Goal: Answer question/provide support

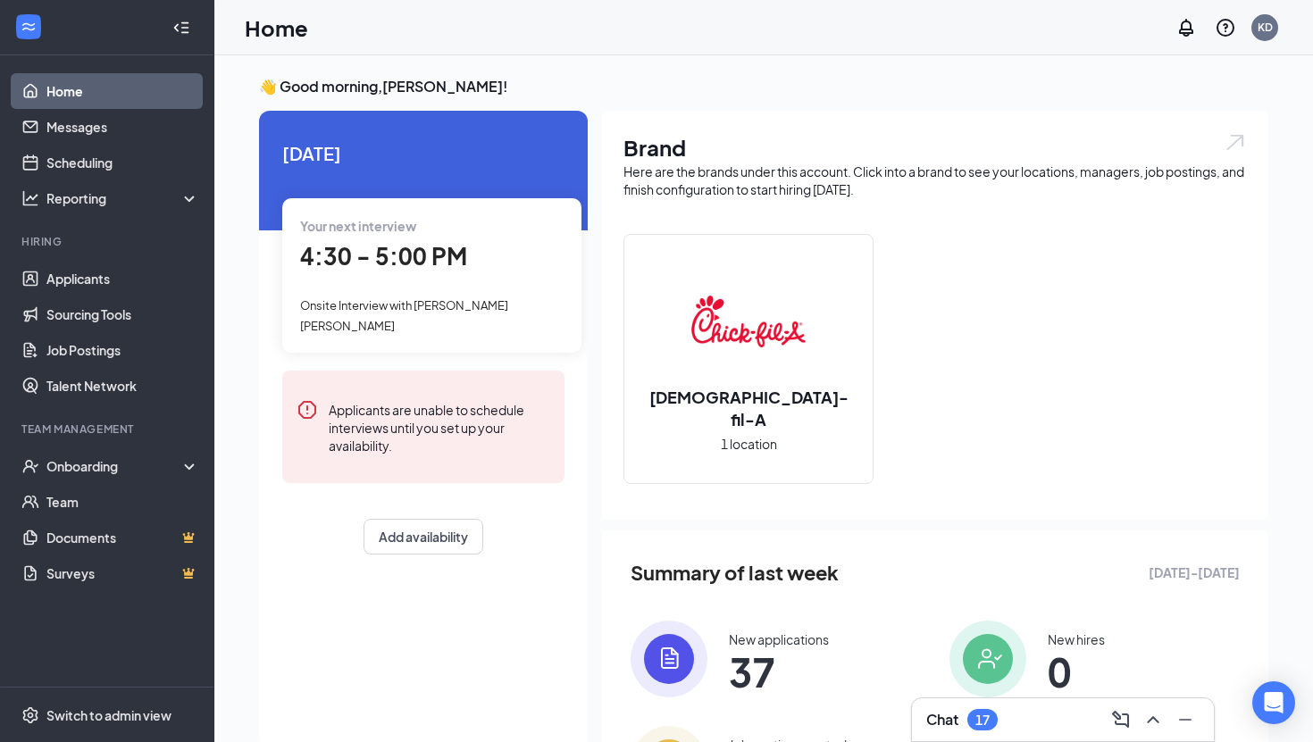
click at [369, 277] on div "Your next interview 4:30 - 5:00 PM Onsite Interview with [PERSON_NAME] [PERSON_…" at bounding box center [431, 275] width 299 height 154
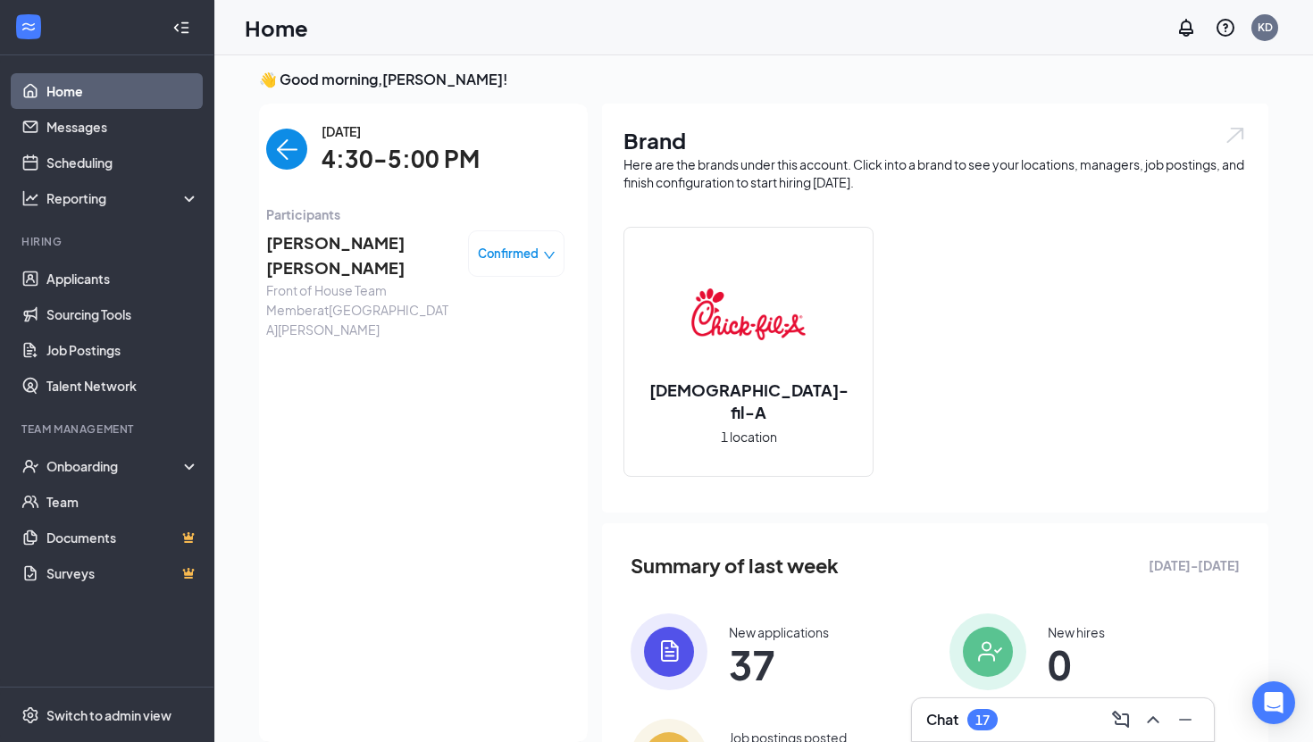
click at [321, 233] on span "[PERSON_NAME] [PERSON_NAME]" at bounding box center [360, 255] width 188 height 51
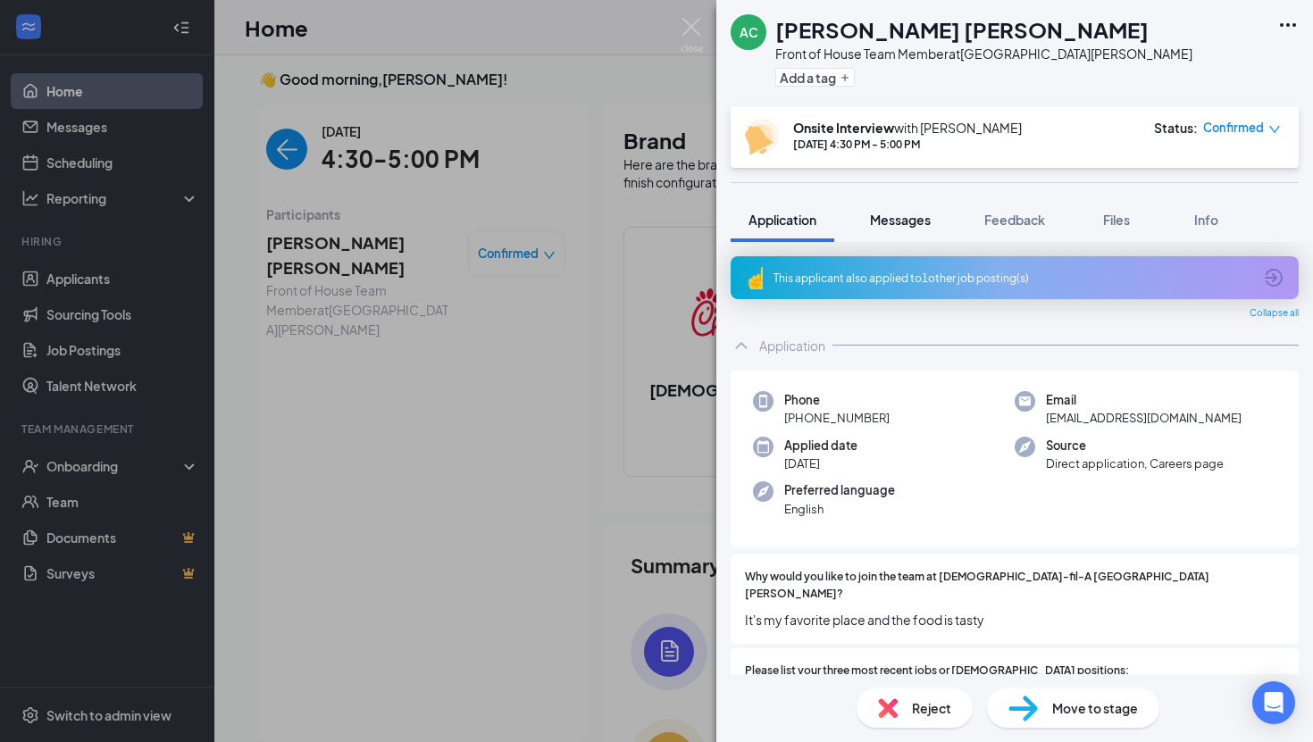
click at [905, 221] on span "Messages" at bounding box center [900, 220] width 61 height 16
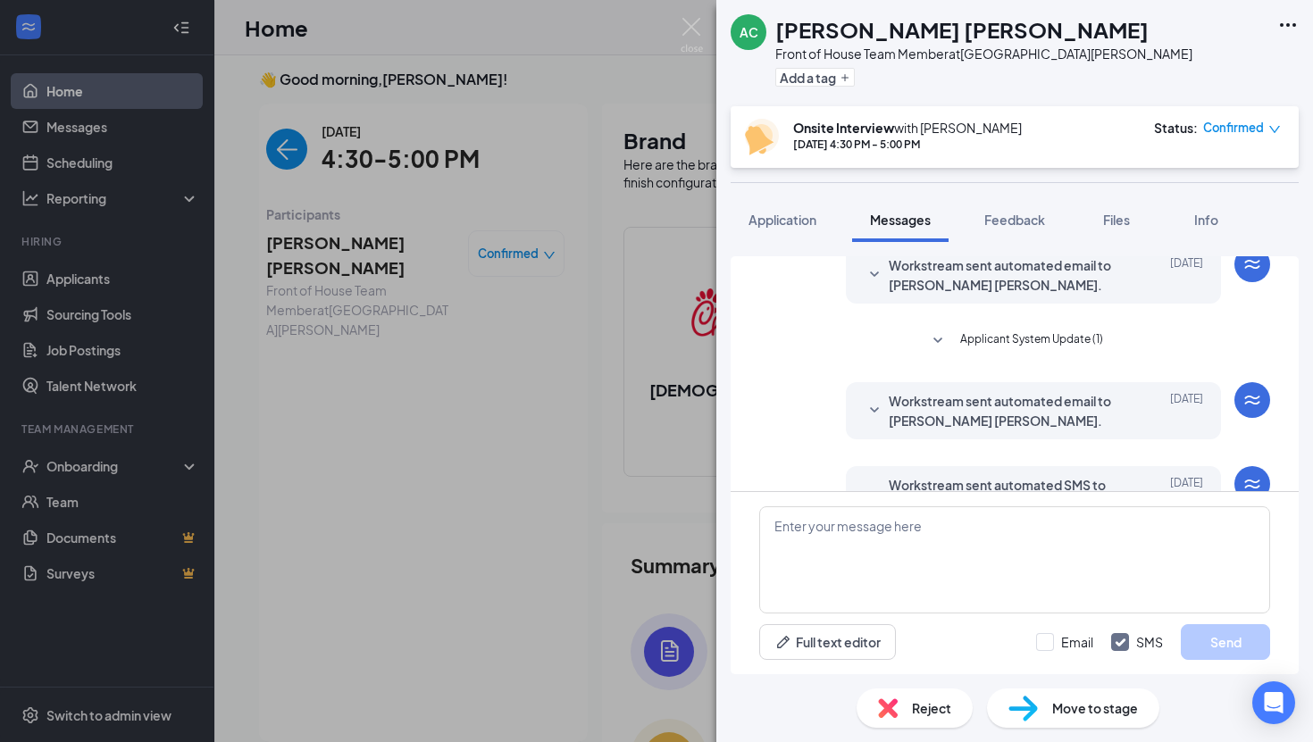
scroll to position [597, 0]
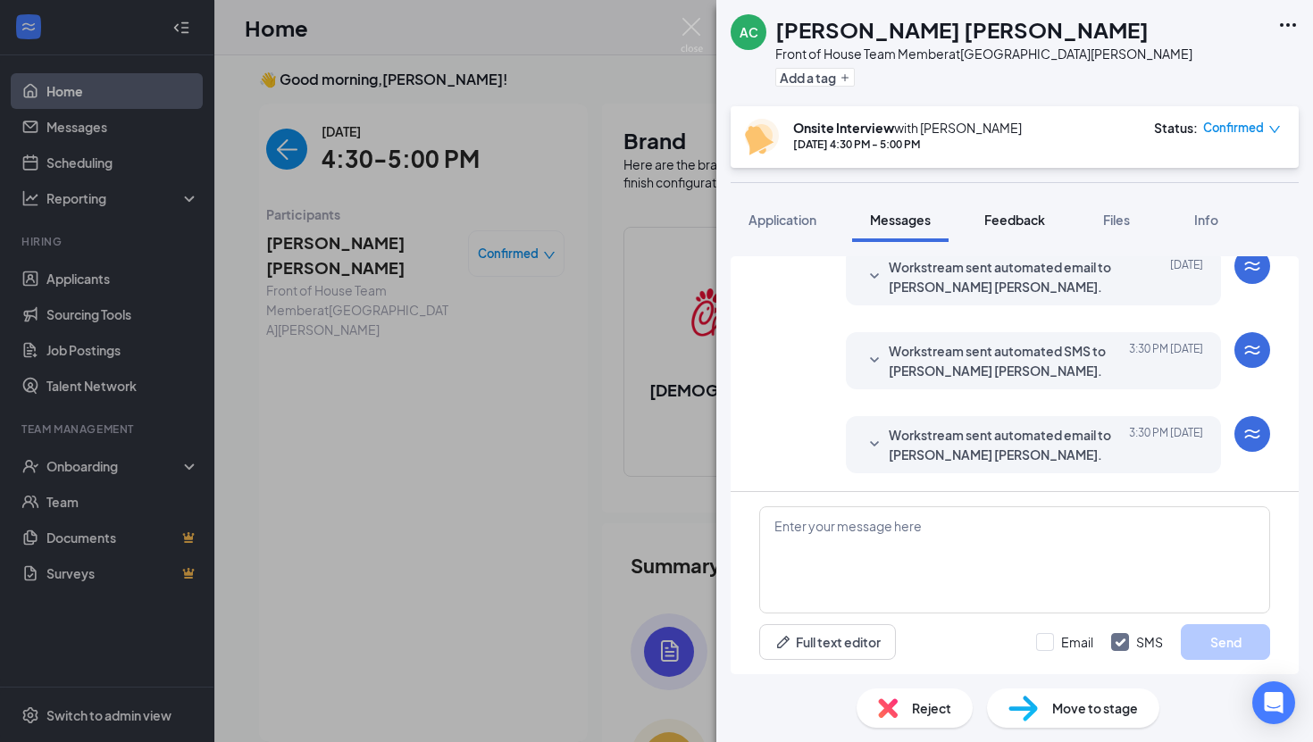
click at [1021, 212] on span "Feedback" at bounding box center [1014, 220] width 61 height 16
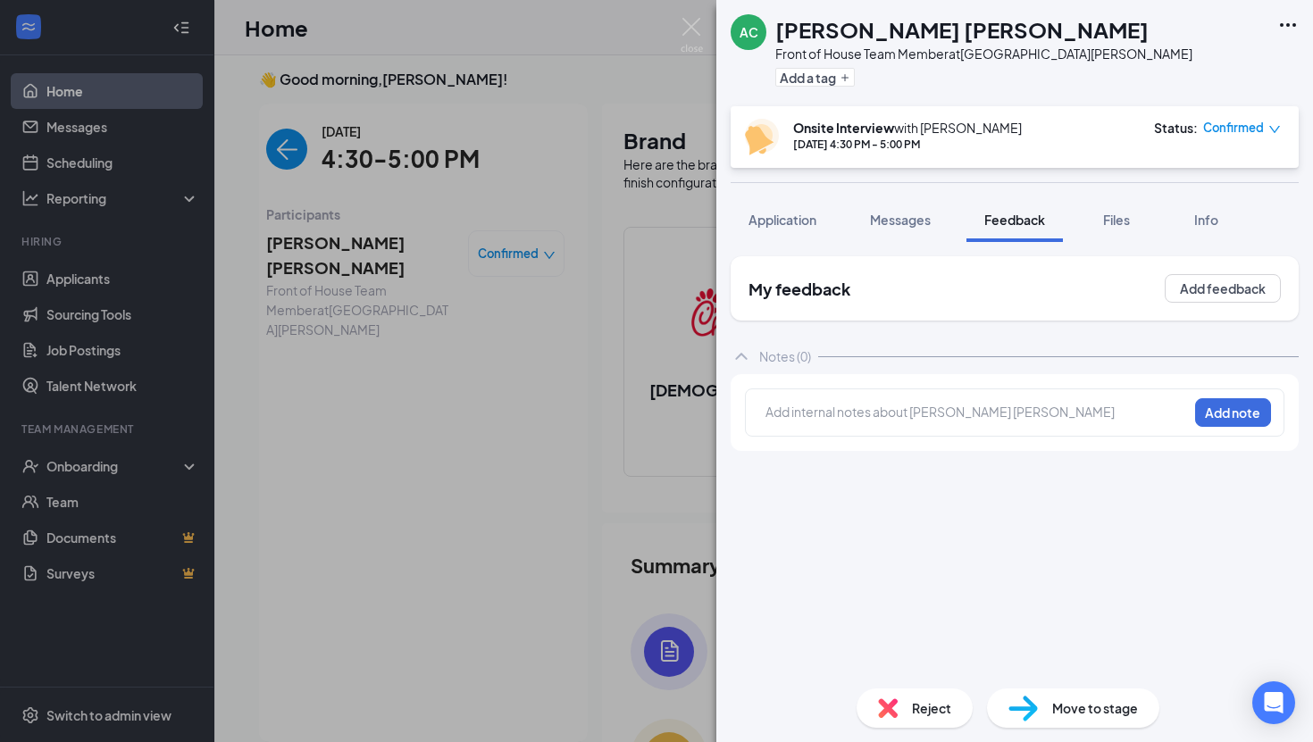
click at [941, 404] on div at bounding box center [976, 412] width 421 height 19
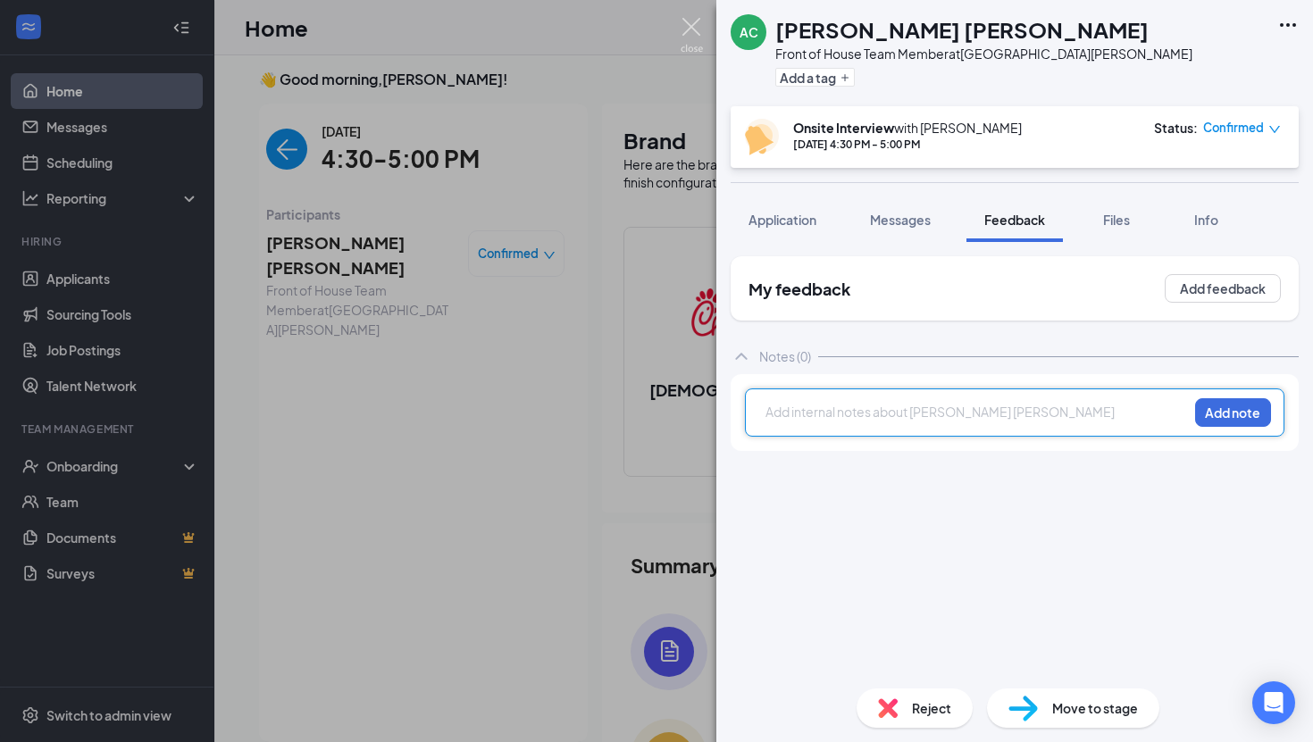
click at [694, 36] on img at bounding box center [691, 35] width 22 height 35
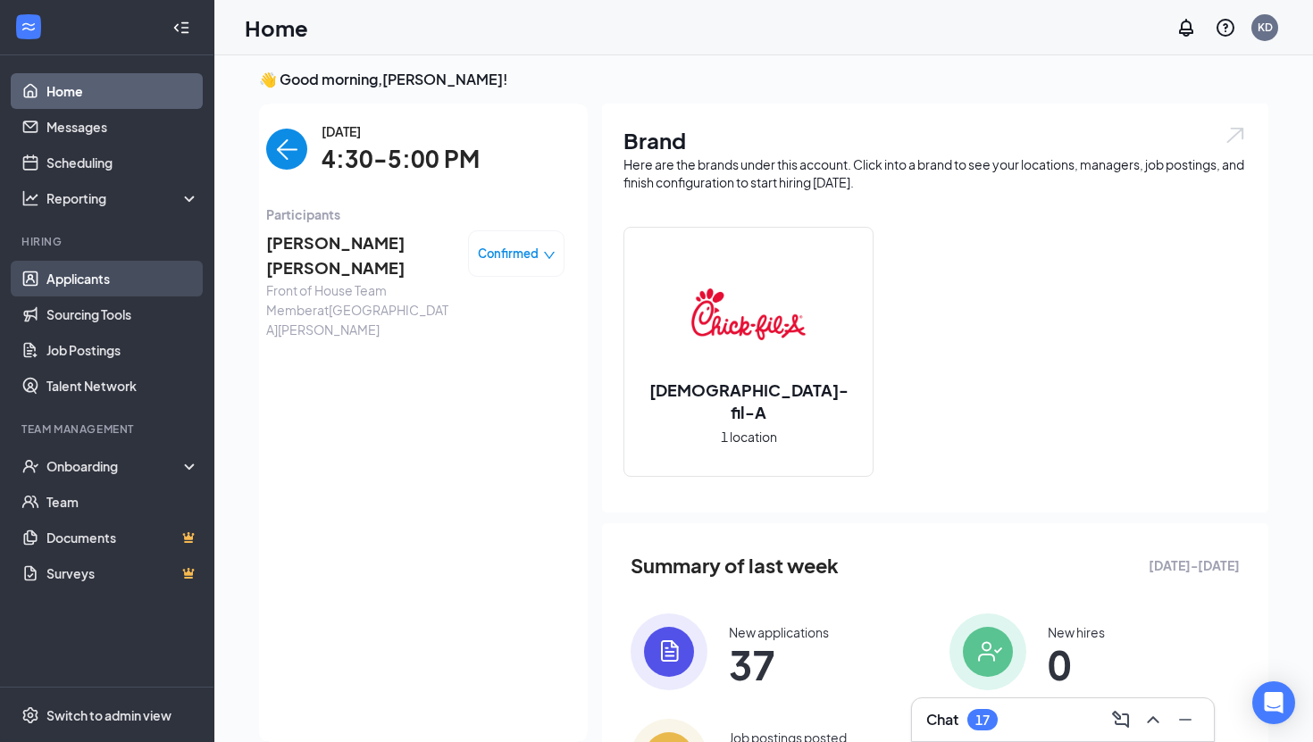
click at [105, 283] on link "Applicants" at bounding box center [122, 279] width 153 height 36
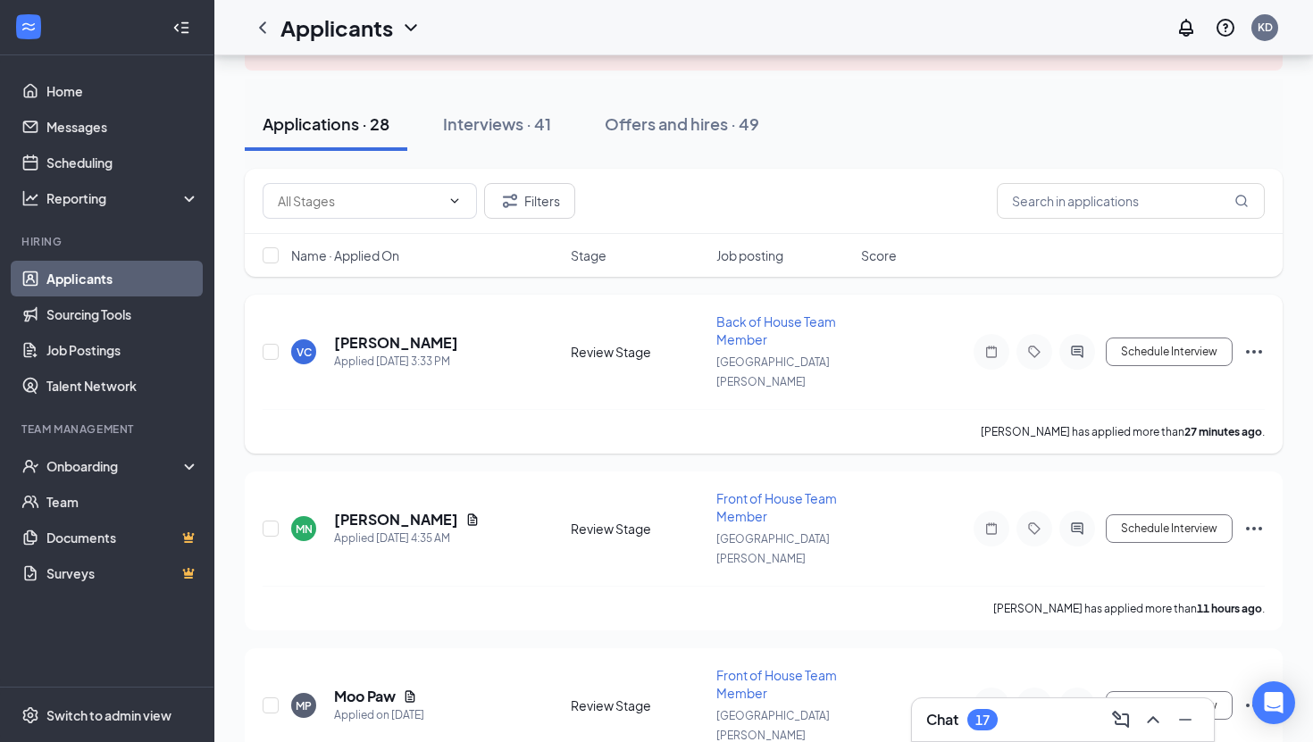
scroll to position [140, 0]
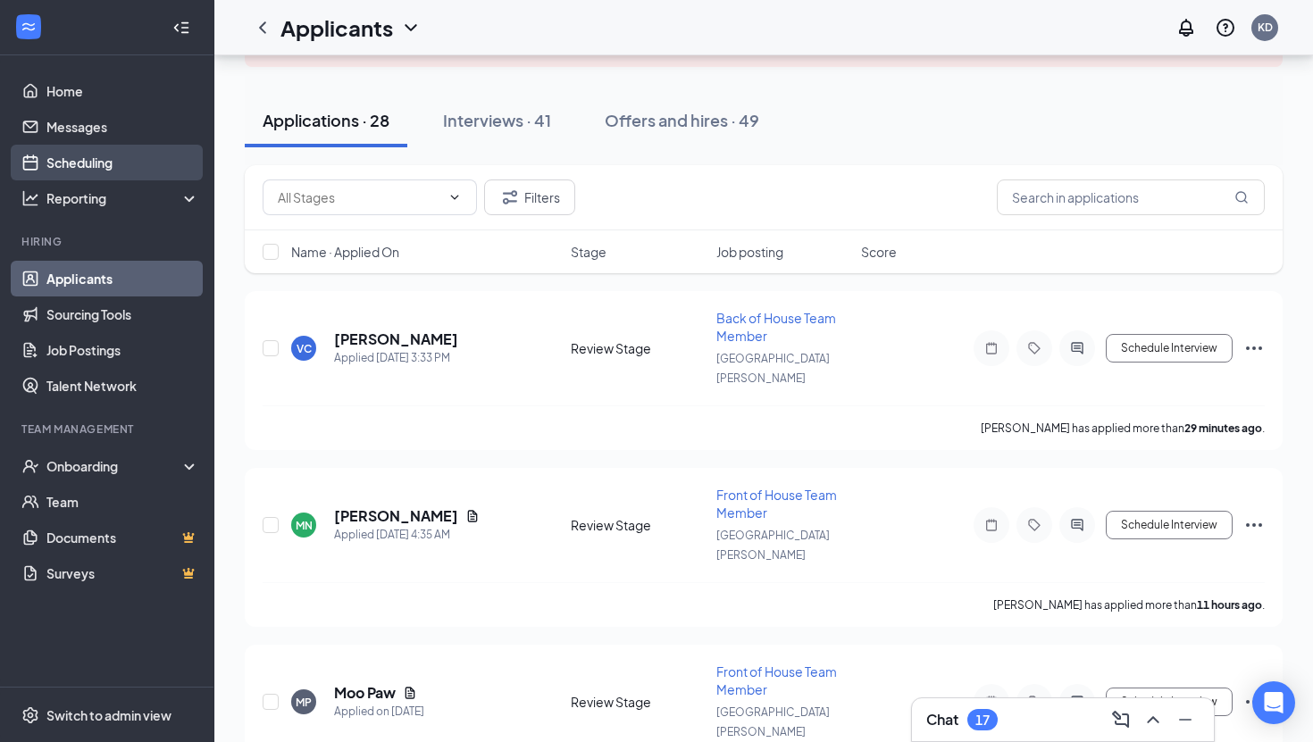
click at [96, 146] on link "Scheduling" at bounding box center [122, 163] width 153 height 36
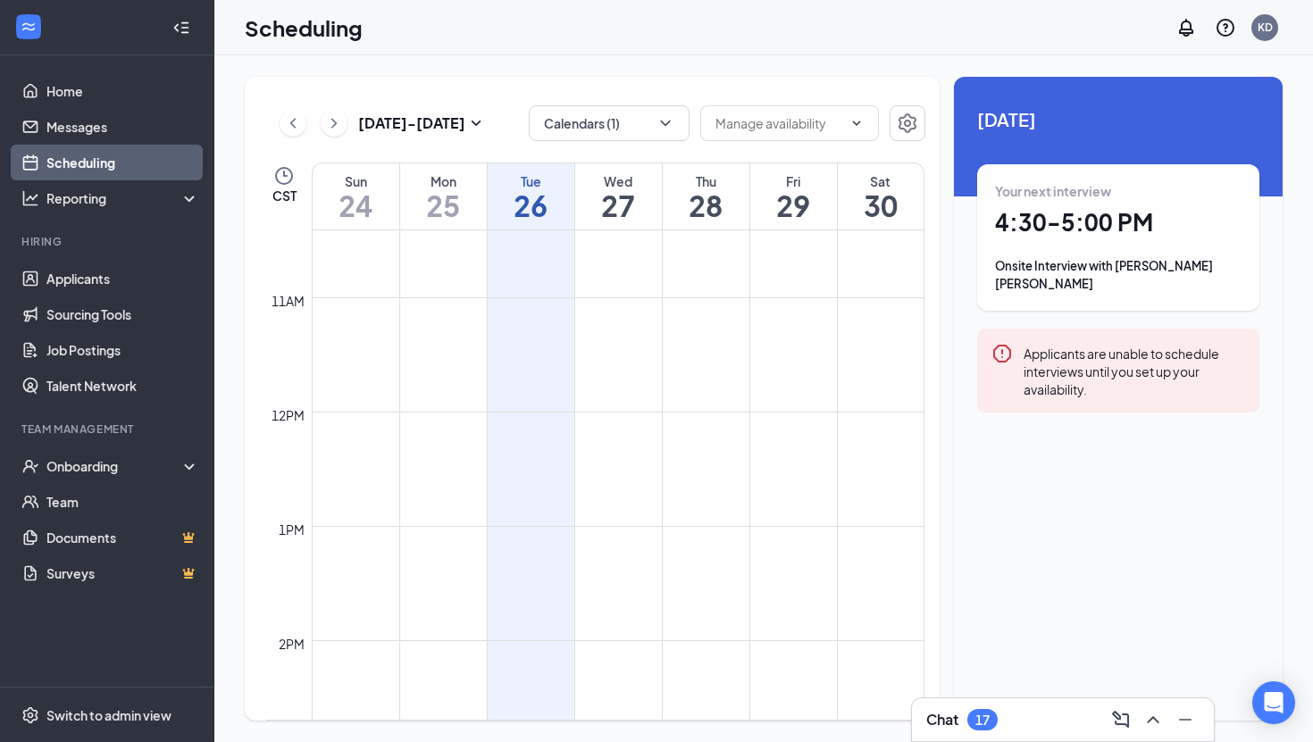
scroll to position [1580, 0]
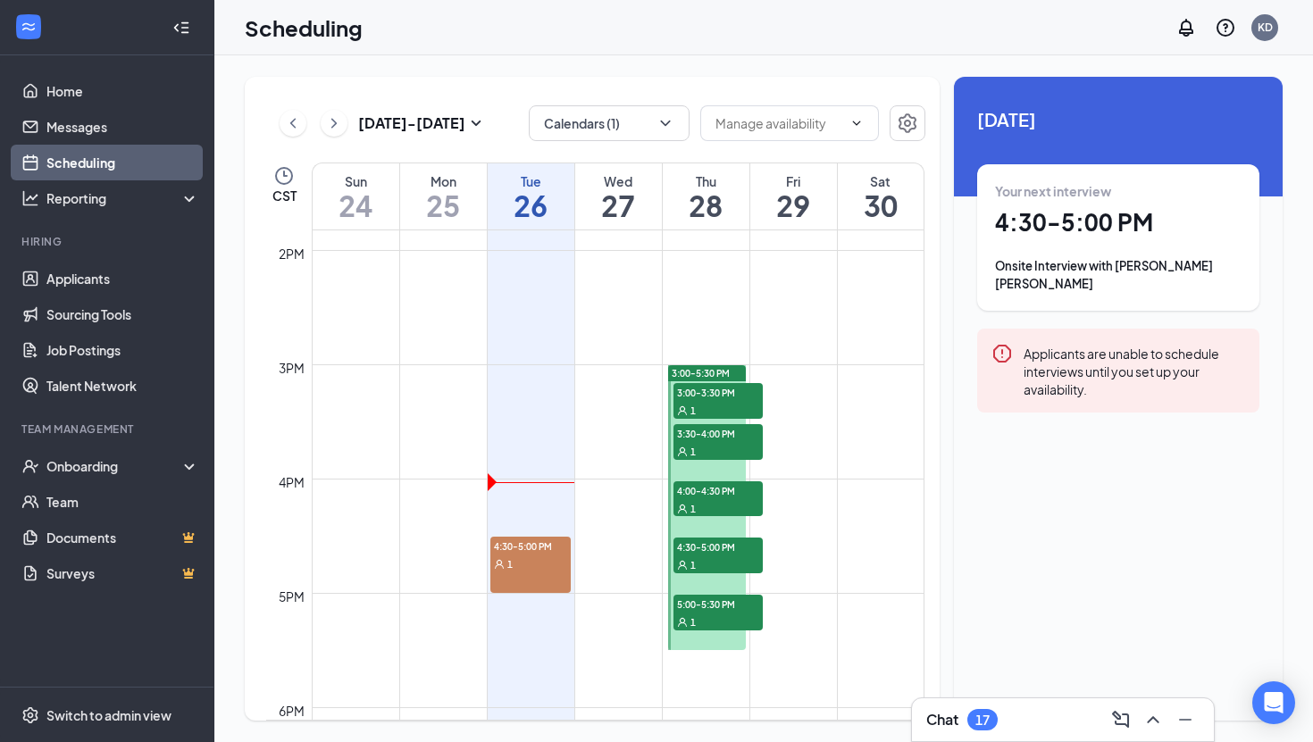
click at [529, 597] on td at bounding box center [618, 607] width 613 height 29
click at [534, 548] on span "4:30-5:00 PM" at bounding box center [530, 546] width 81 height 18
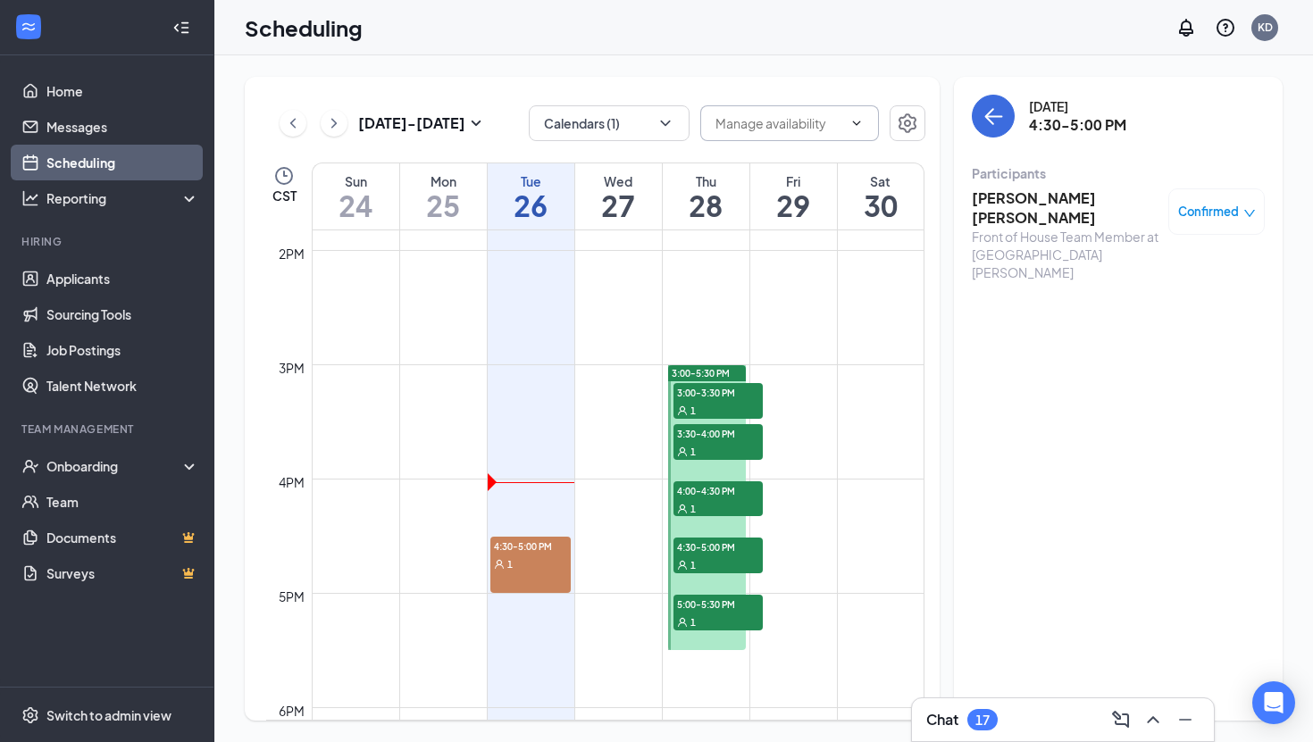
click at [805, 130] on input "text" at bounding box center [778, 123] width 127 height 20
click at [638, 109] on button "Calendars (1)" at bounding box center [609, 123] width 161 height 36
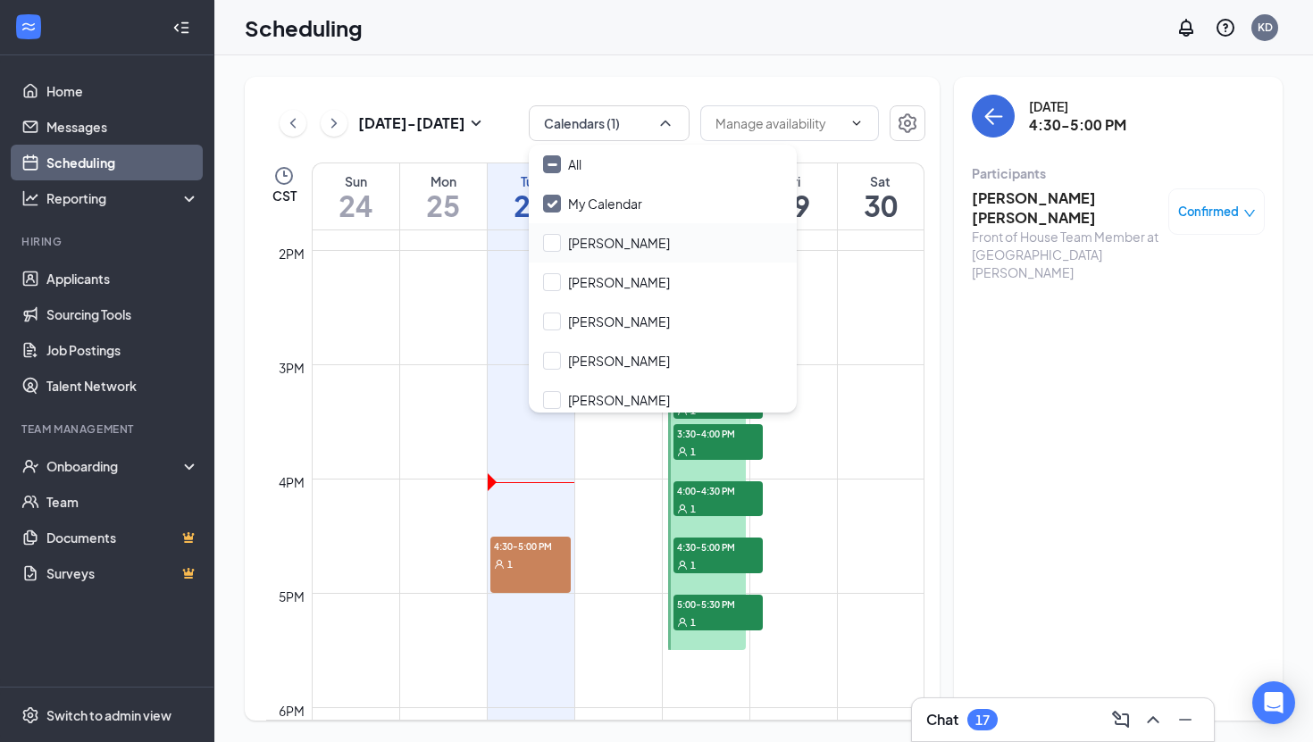
click at [630, 240] on div "[PERSON_NAME]" at bounding box center [663, 242] width 268 height 39
checkbox input "true"
click at [707, 100] on div "[DATE] - [DATE] Calendars (2) CST Sun 24 Mon 25 Tue 26 Wed 27 Thu 28 Fri 29 Sat…" at bounding box center [592, 399] width 695 height 644
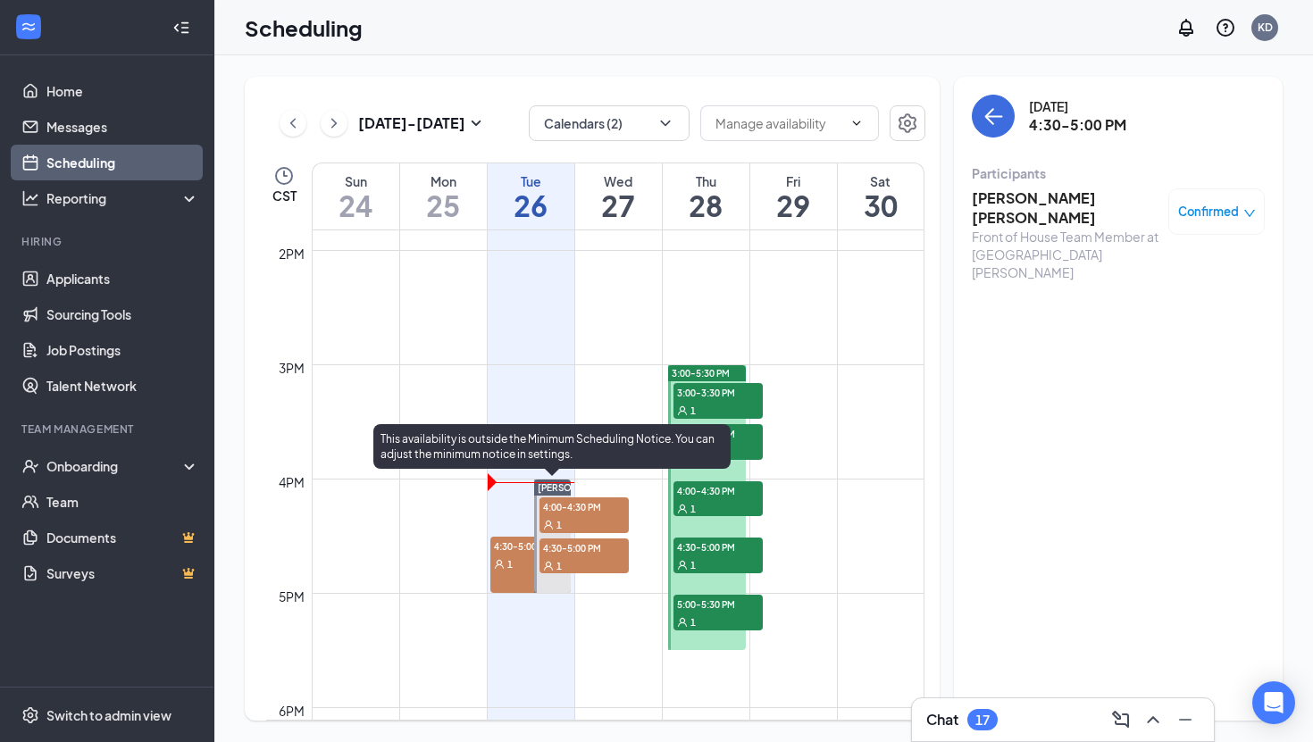
click at [557, 505] on span "4:00-4:30 PM" at bounding box center [583, 506] width 89 height 18
click at [566, 544] on span "4:30-5:00 PM" at bounding box center [583, 547] width 89 height 18
click at [598, 510] on span "4:00-4:30 PM" at bounding box center [583, 506] width 89 height 18
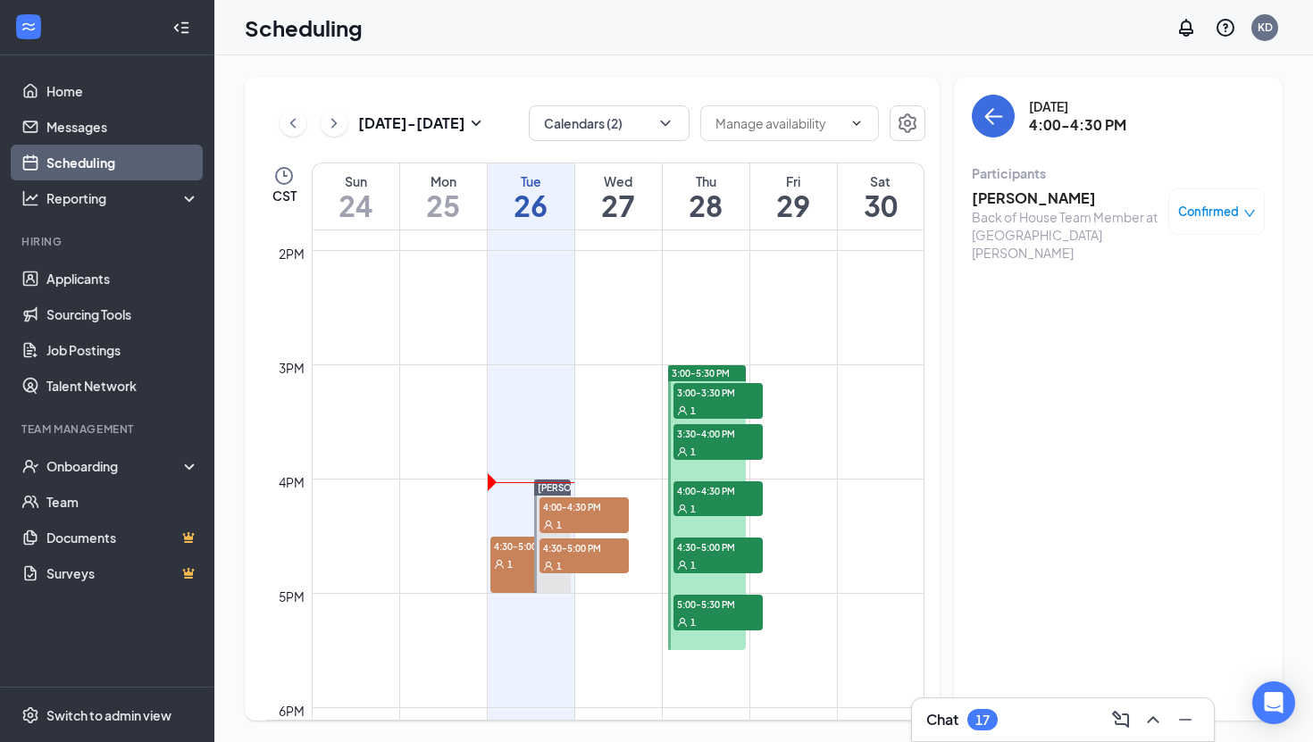
click at [1007, 205] on h3 "[PERSON_NAME]" at bounding box center [1065, 198] width 188 height 20
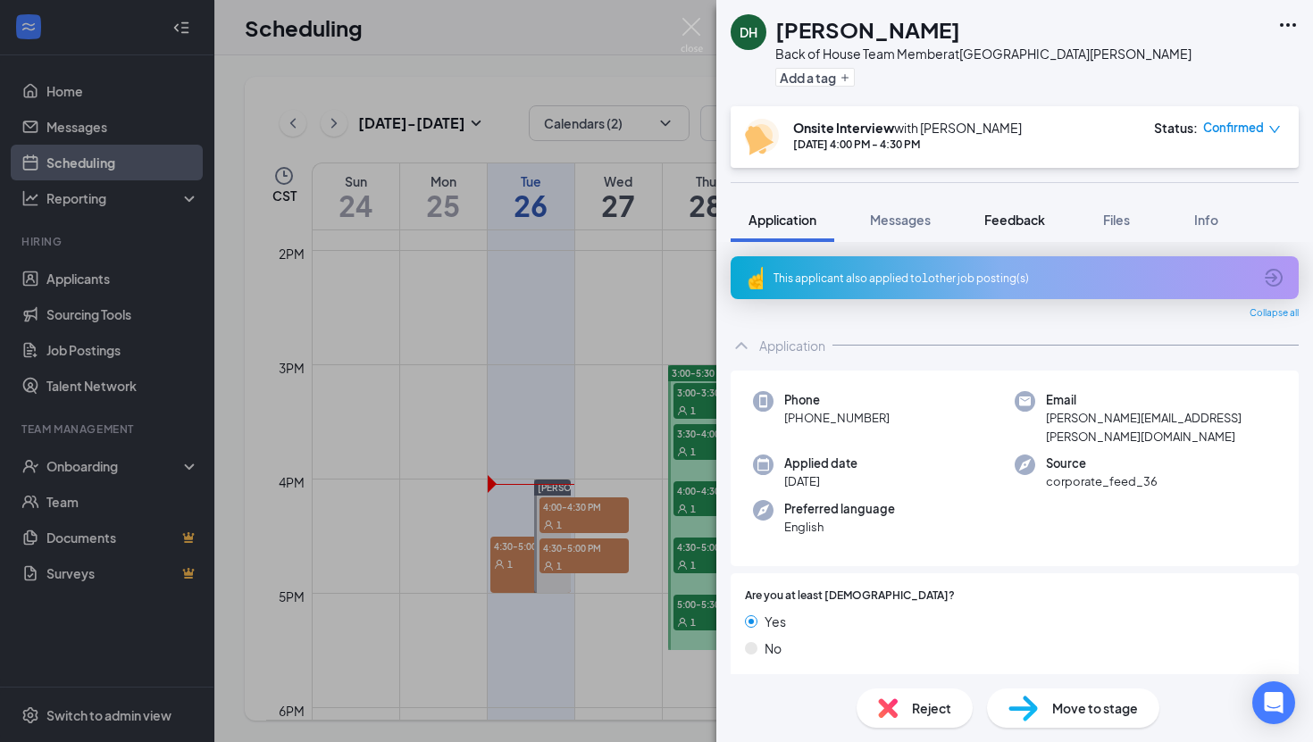
click at [1036, 218] on span "Feedback" at bounding box center [1014, 220] width 61 height 16
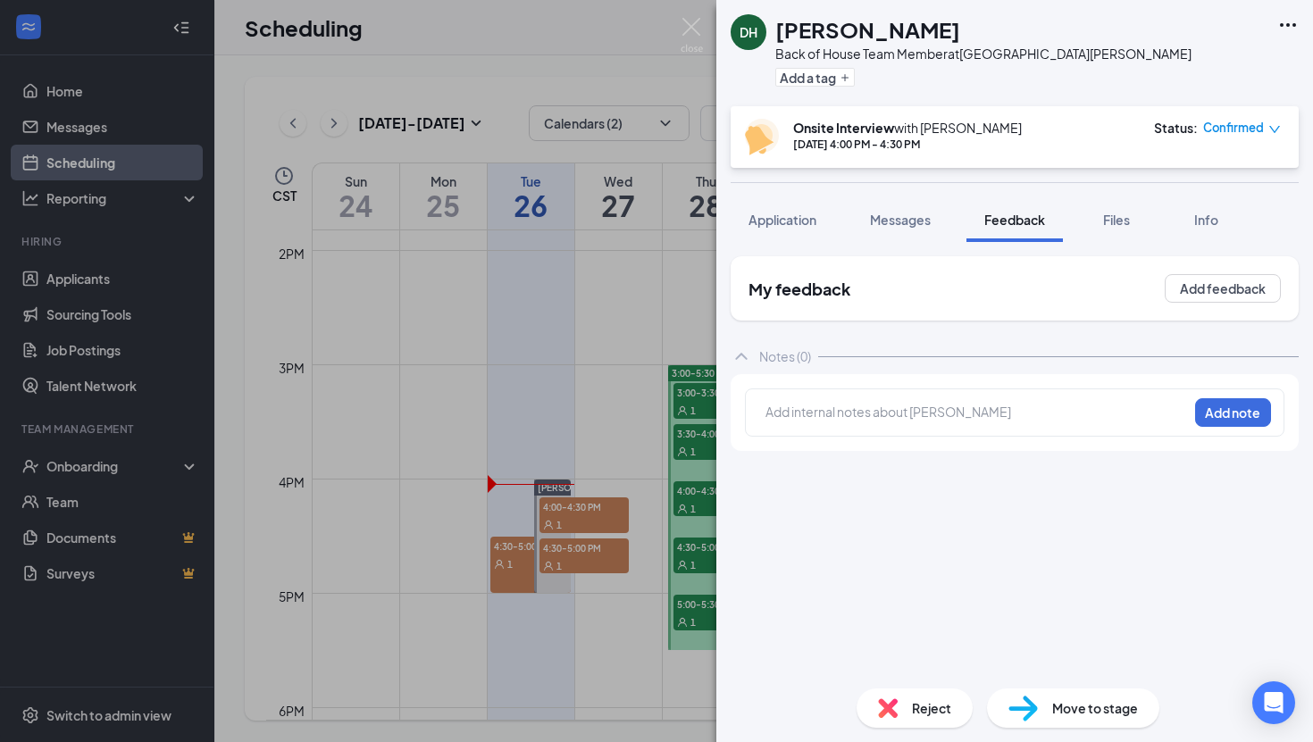
click at [977, 410] on div at bounding box center [976, 412] width 421 height 19
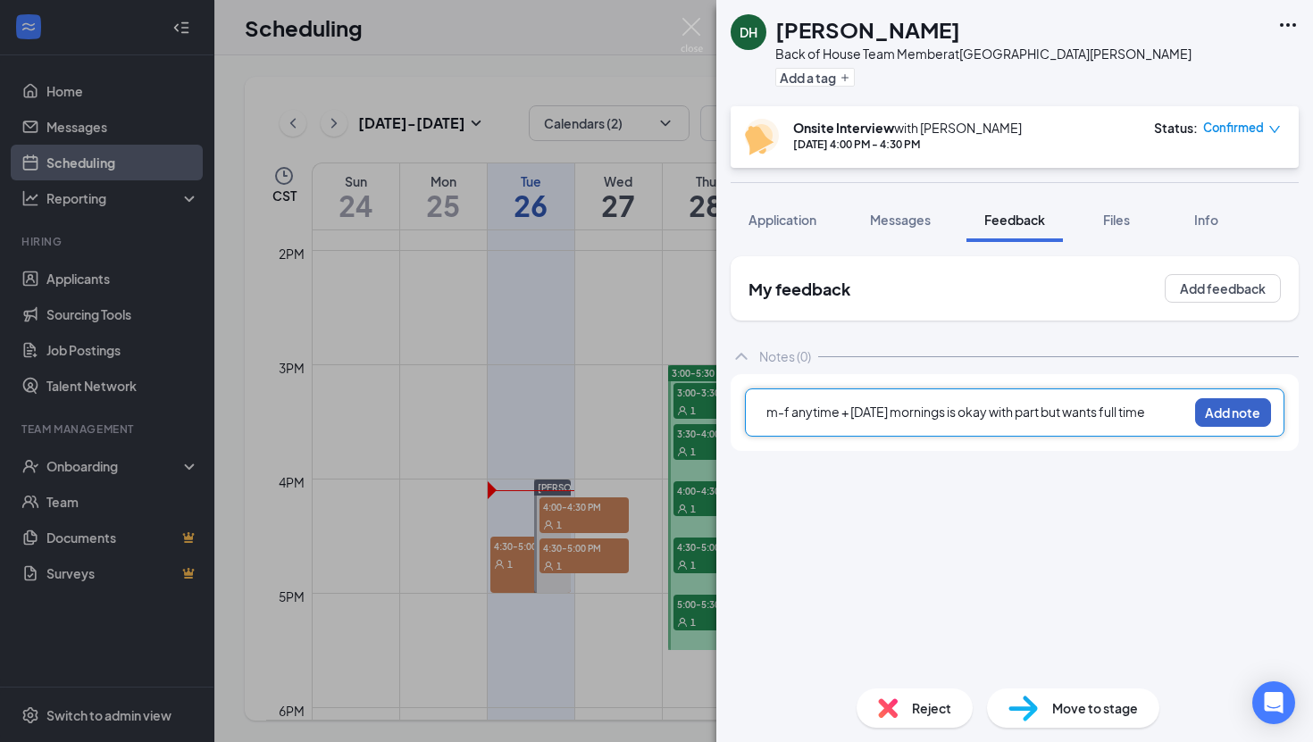
click at [1251, 418] on button "Add note" at bounding box center [1233, 412] width 76 height 29
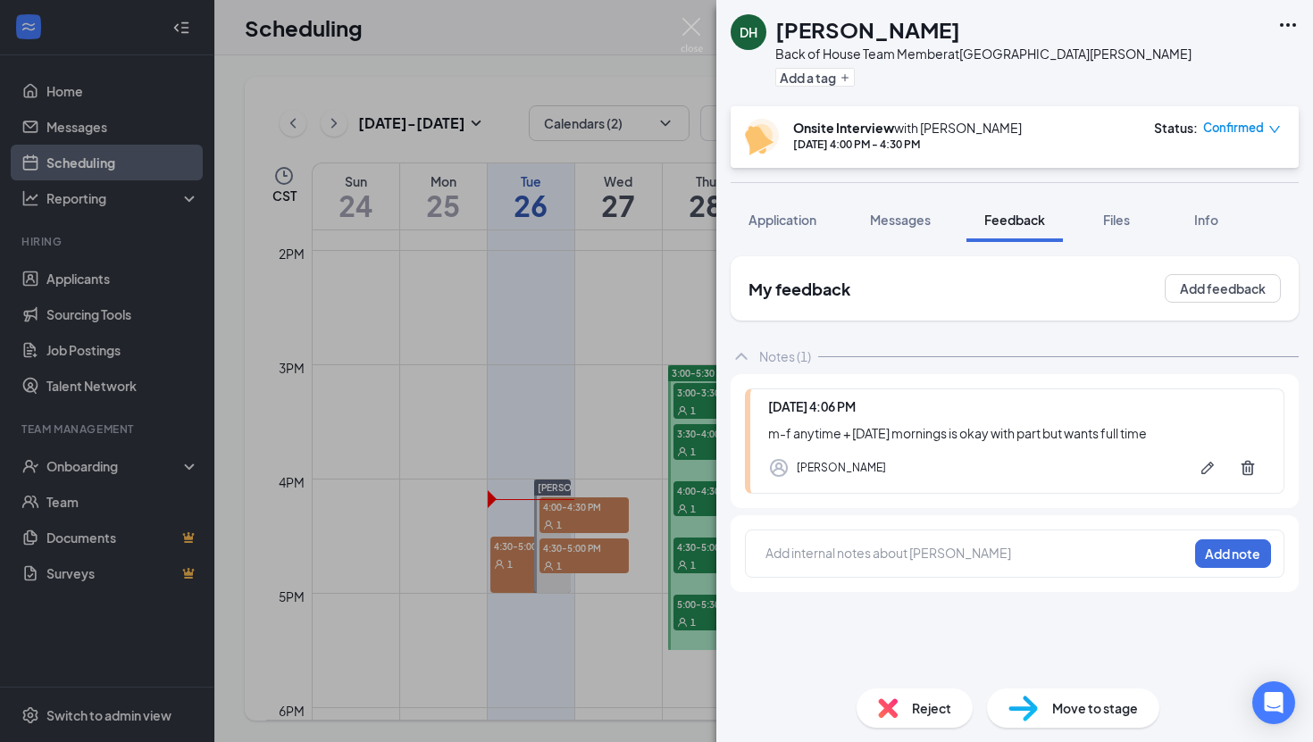
click at [921, 702] on span "Reject" at bounding box center [931, 708] width 39 height 20
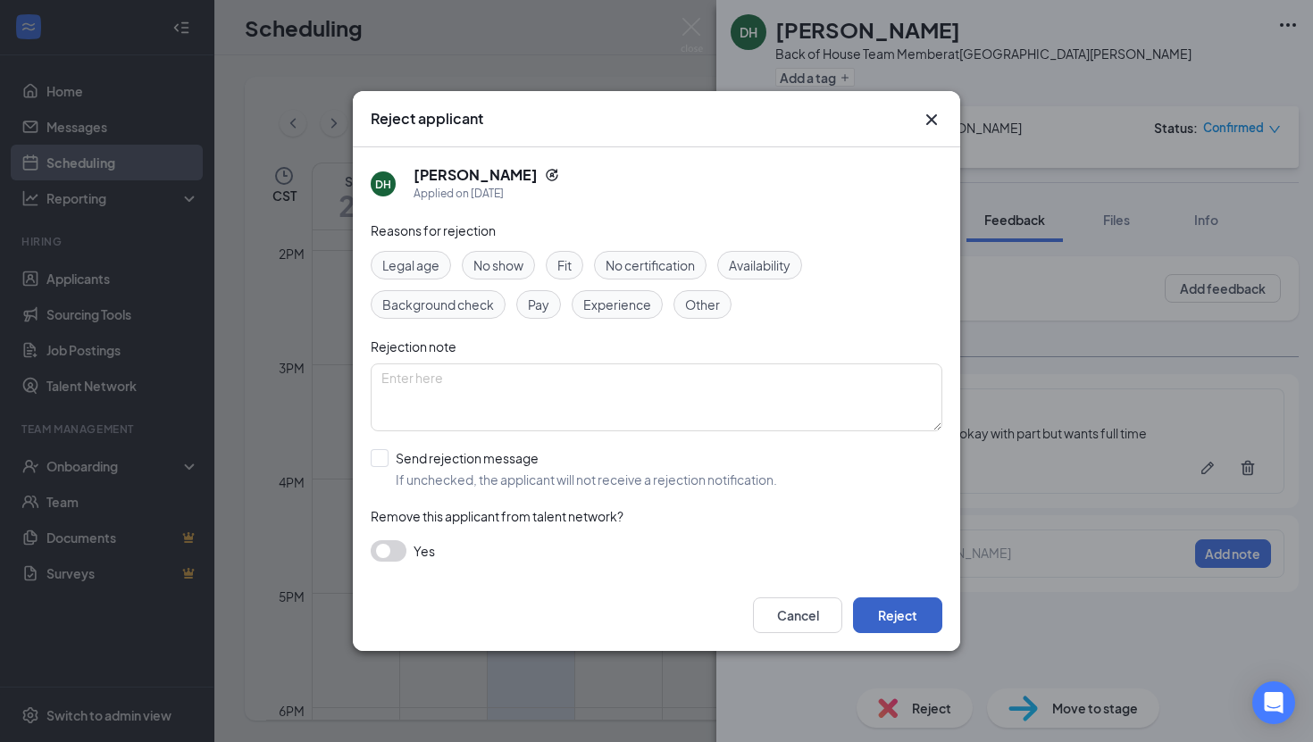
click at [921, 632] on button "Reject" at bounding box center [897, 615] width 89 height 36
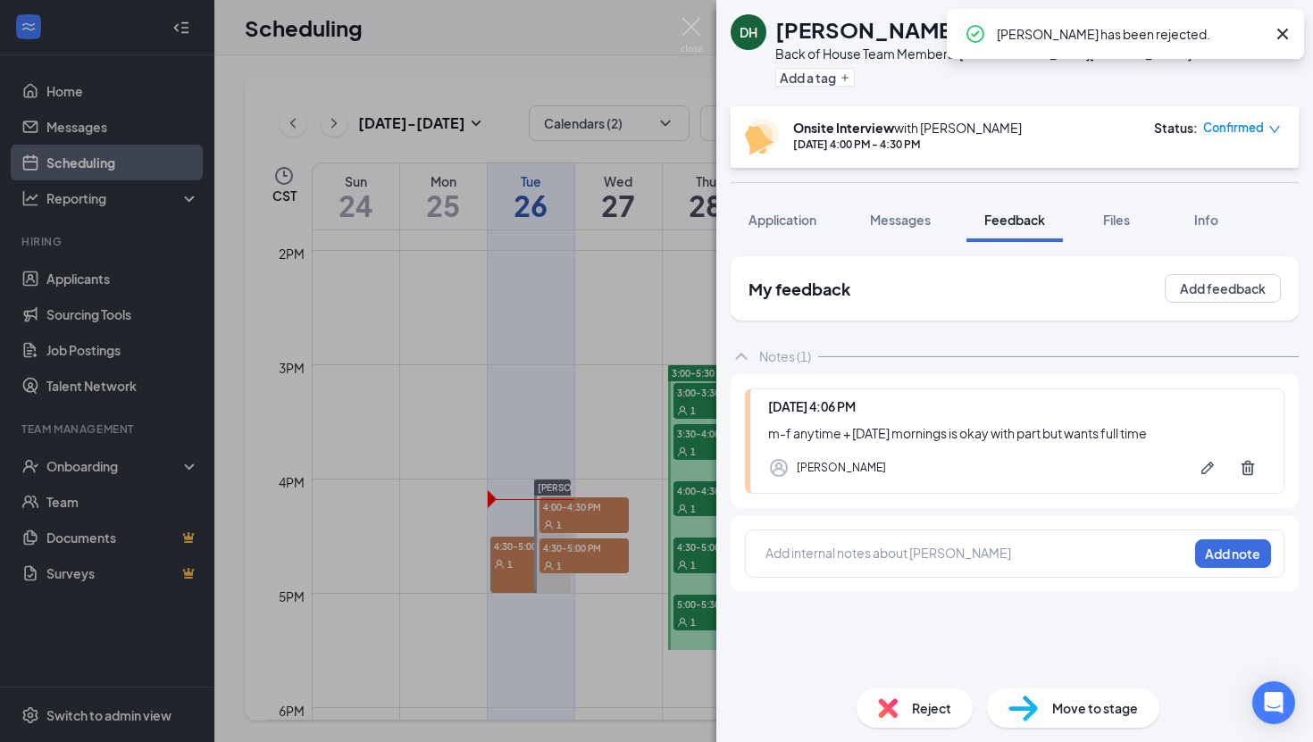
click at [923, 551] on div at bounding box center [976, 553] width 421 height 19
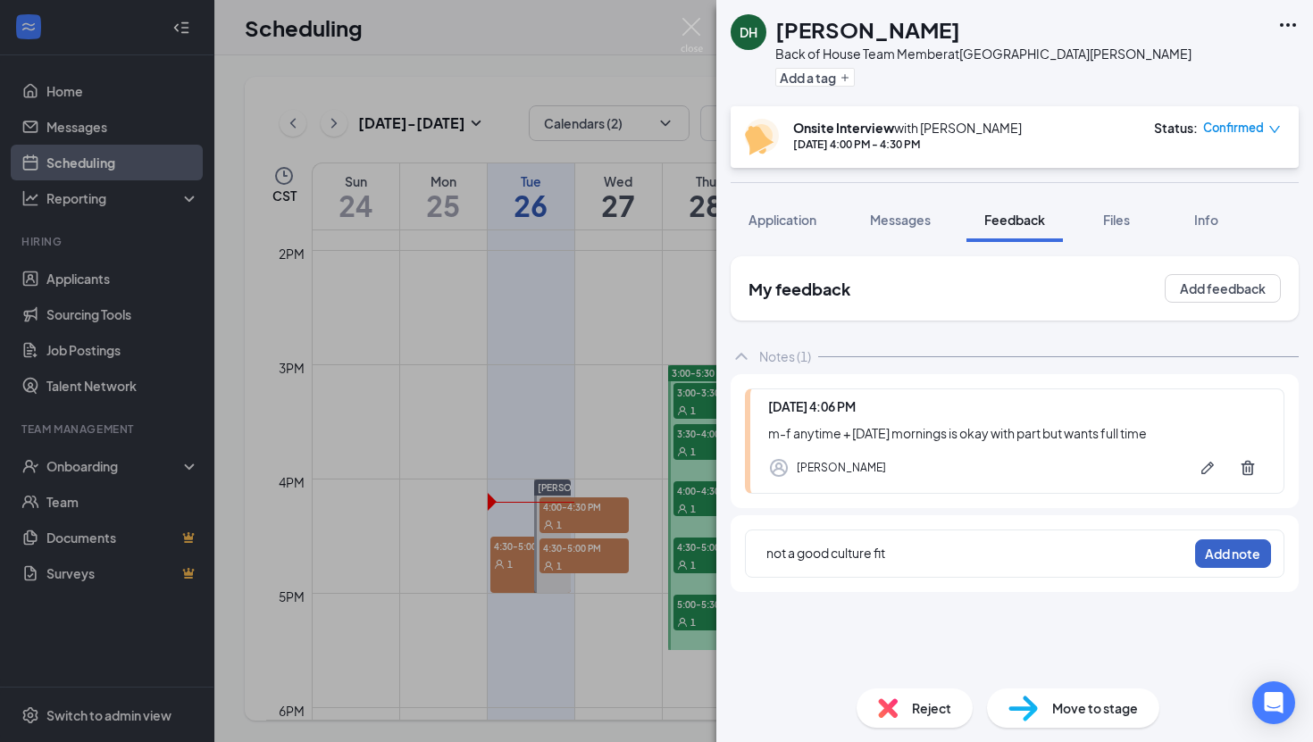
click at [1240, 551] on button "Add note" at bounding box center [1233, 553] width 76 height 29
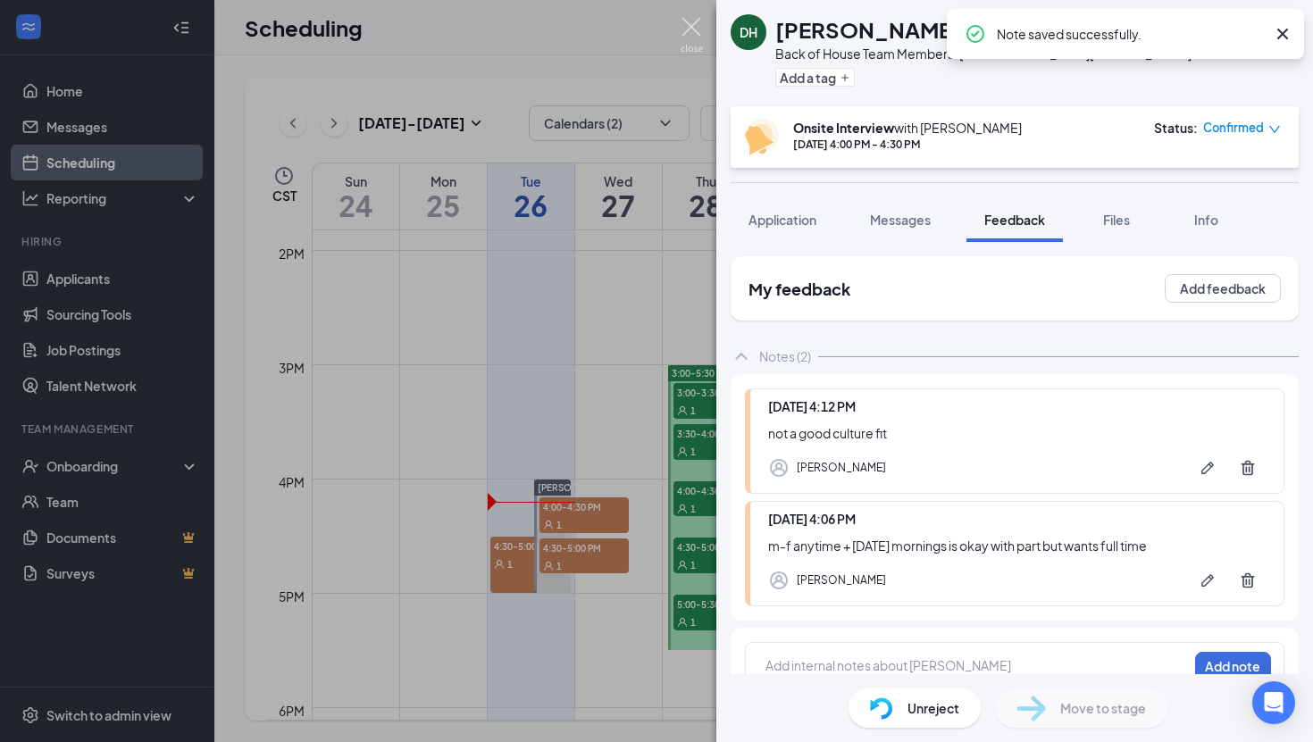
click at [696, 26] on img at bounding box center [691, 35] width 22 height 35
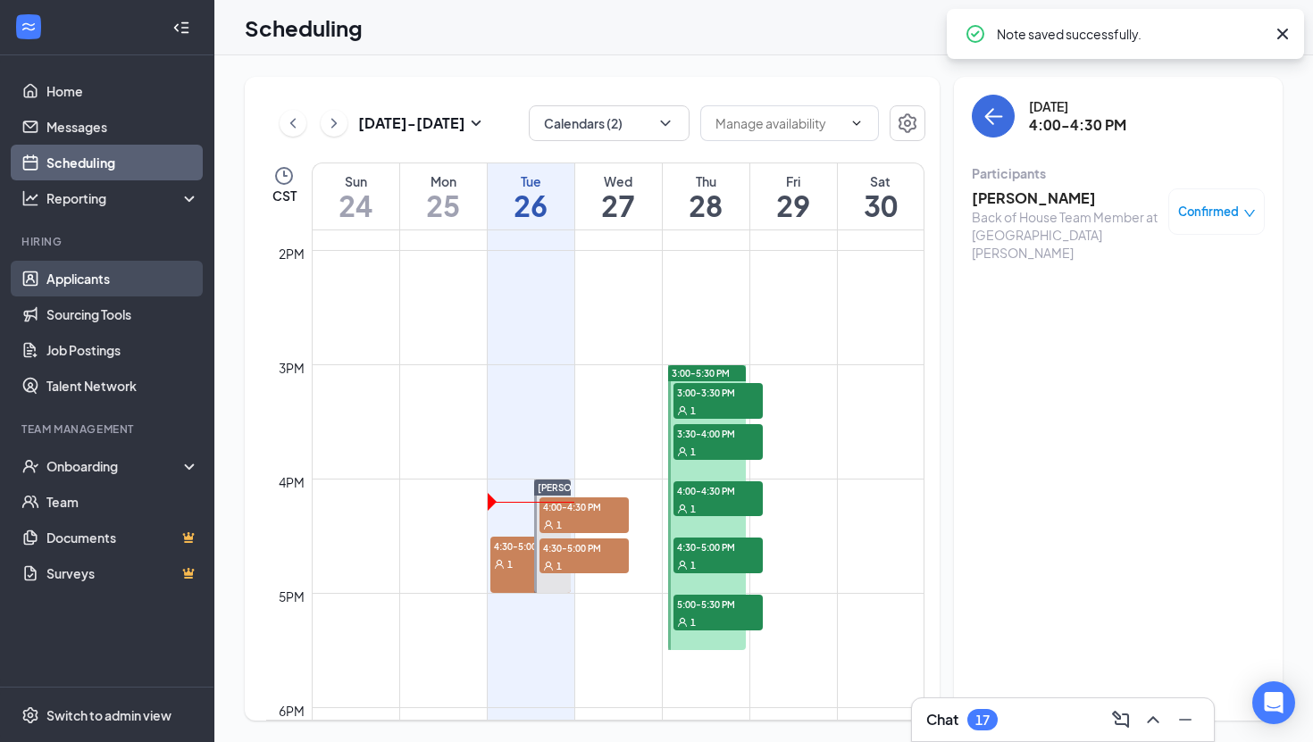
click at [91, 282] on link "Applicants" at bounding box center [122, 279] width 153 height 36
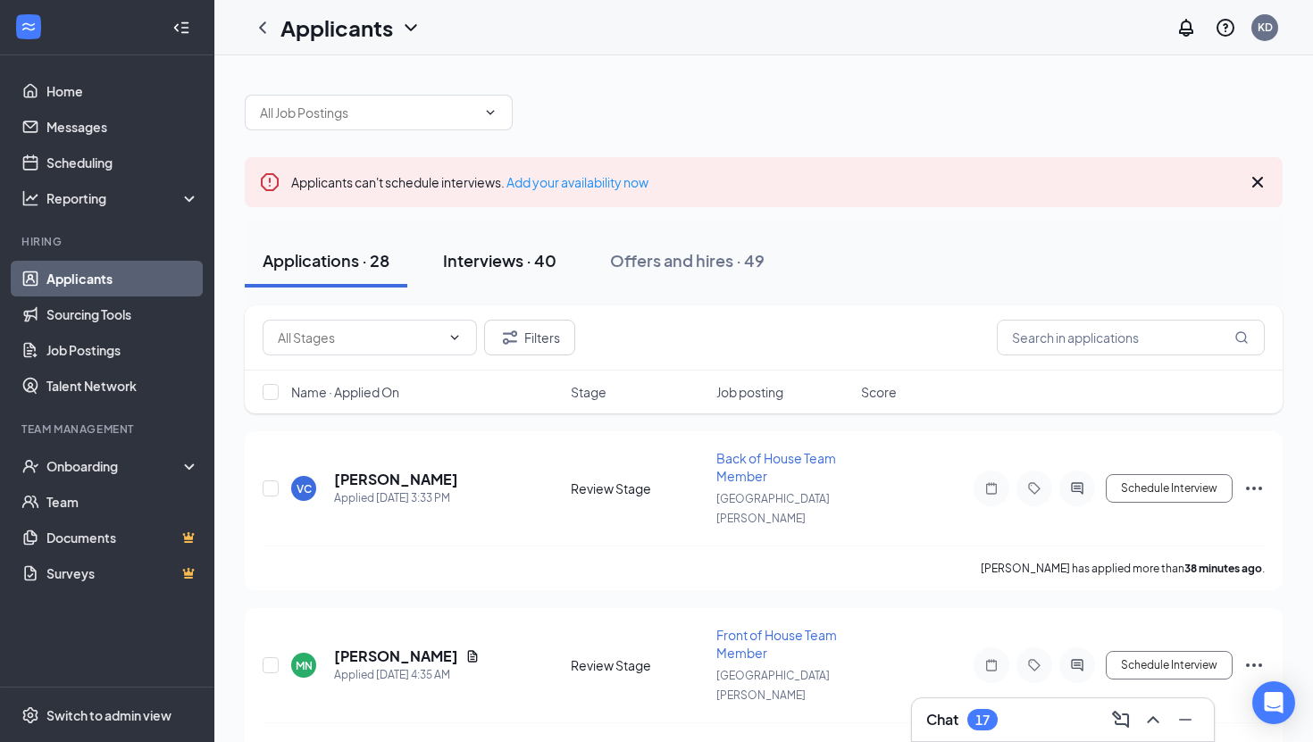
click at [513, 256] on div "Interviews · 40" at bounding box center [499, 260] width 113 height 22
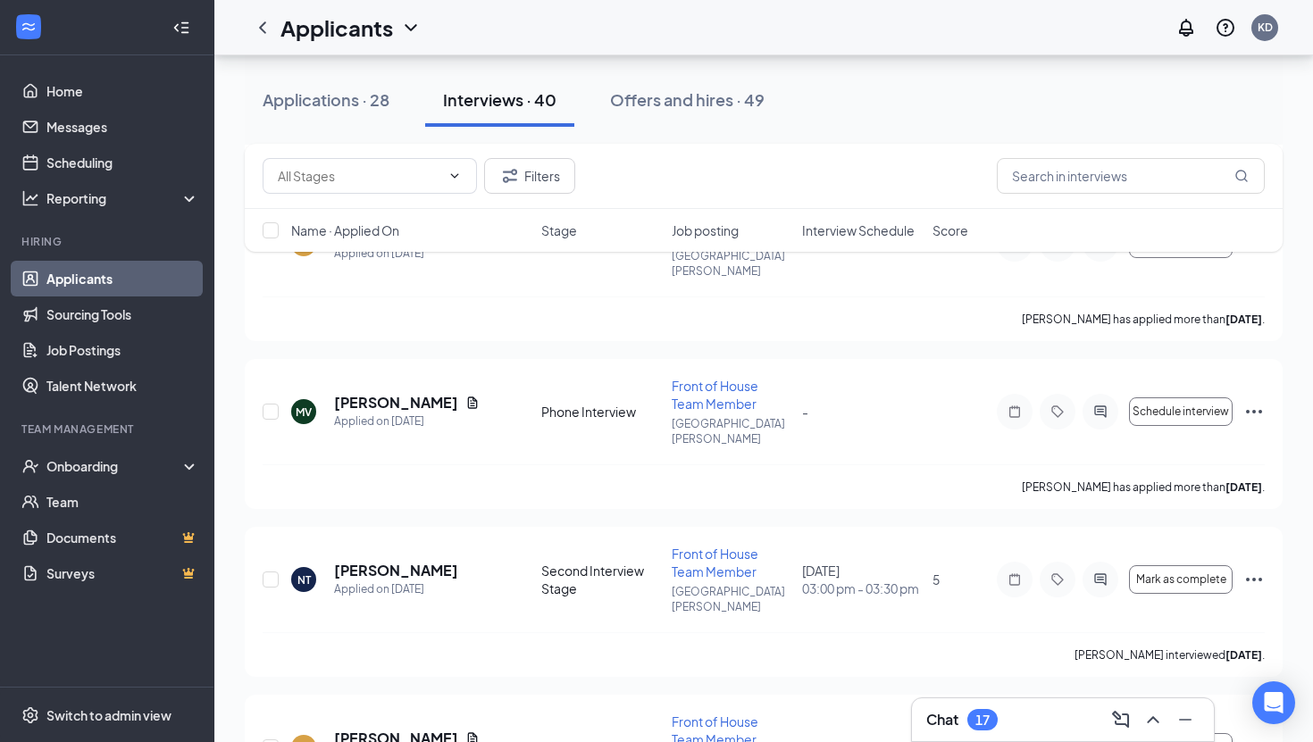
scroll to position [4660, 0]
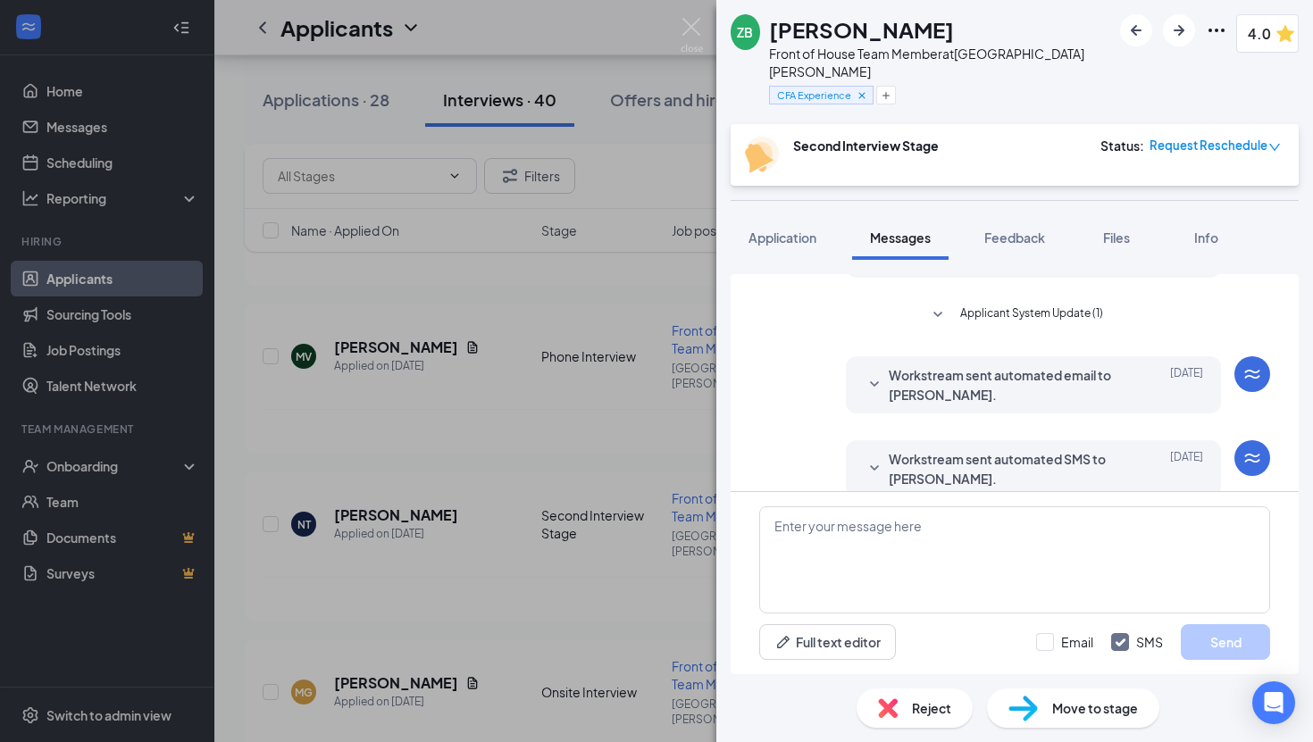
scroll to position [565, 0]
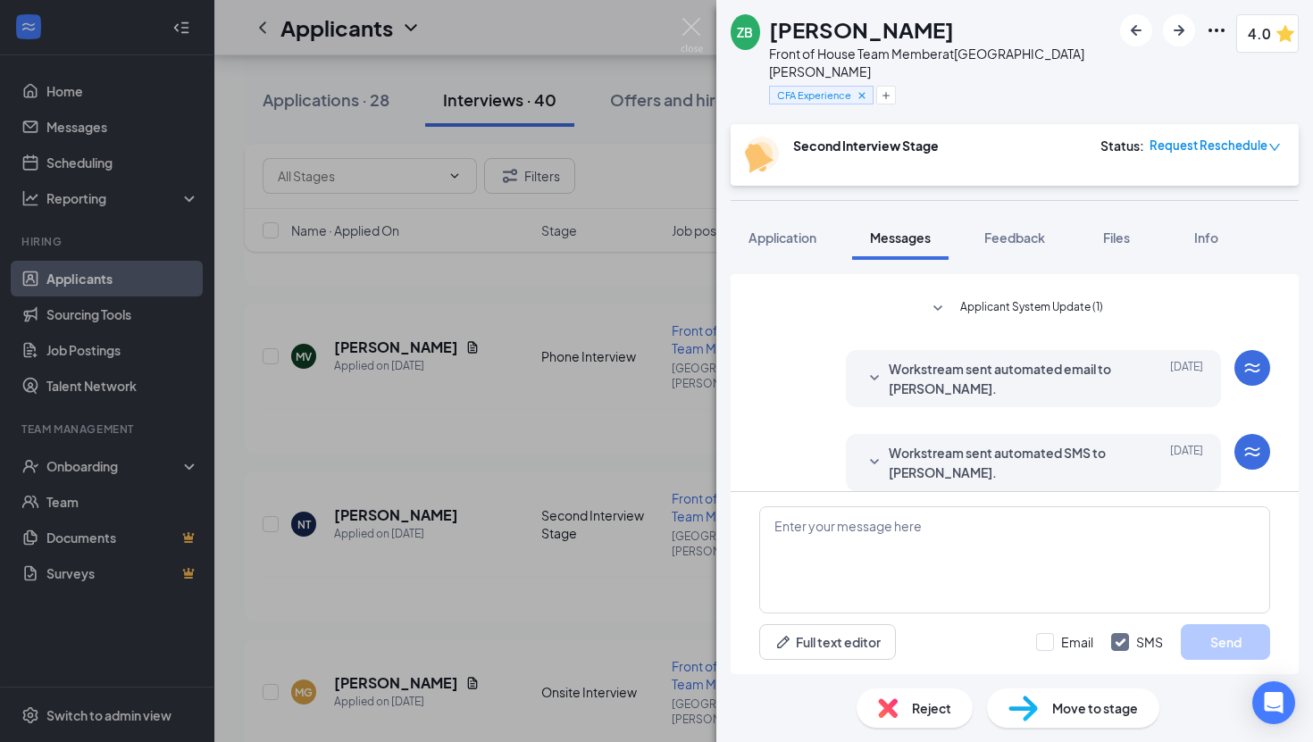
click at [929, 708] on span "Reject" at bounding box center [931, 708] width 39 height 20
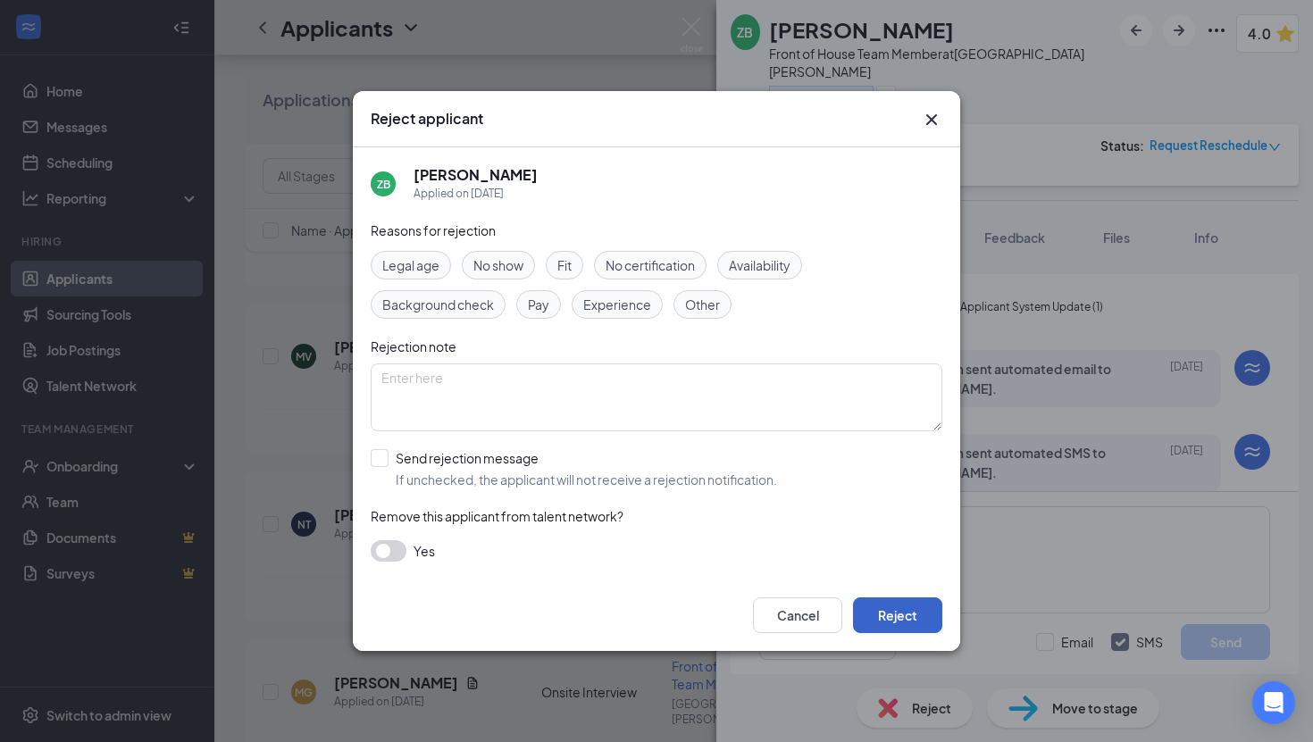
click at [912, 617] on button "Reject" at bounding box center [897, 615] width 89 height 36
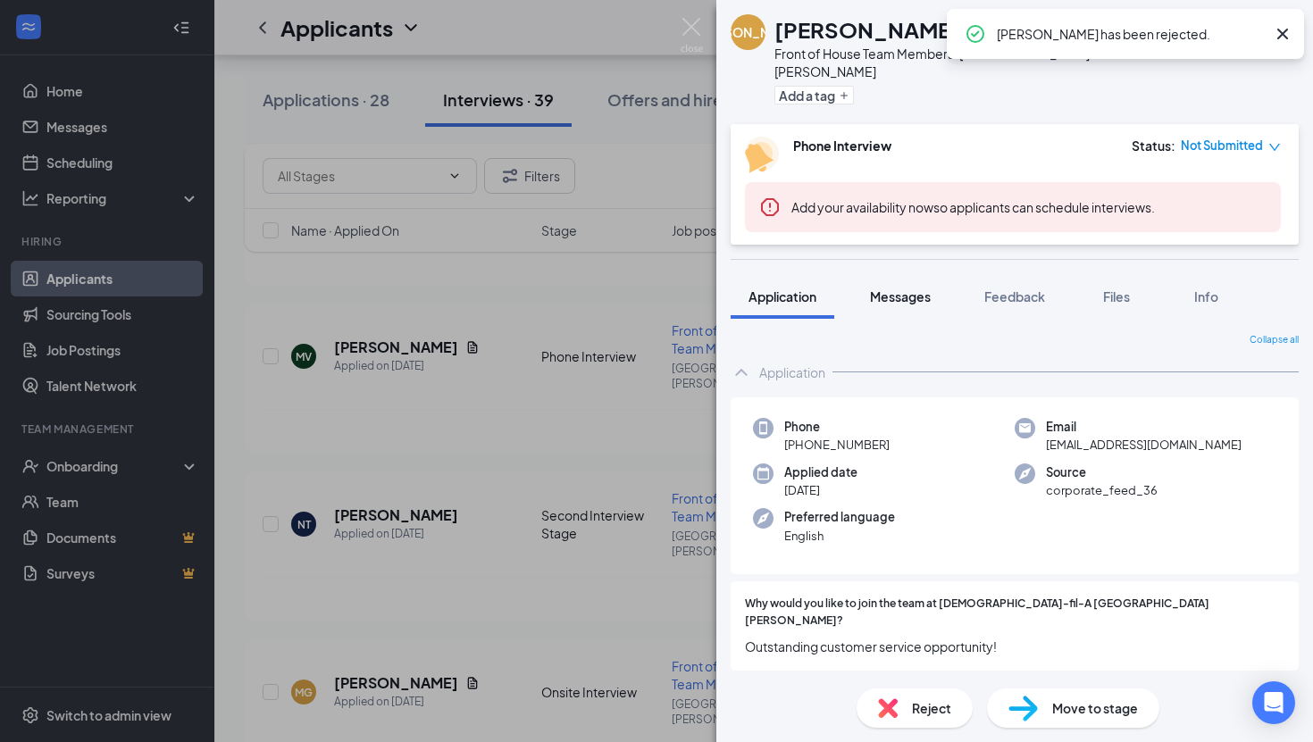
click at [899, 288] on span "Messages" at bounding box center [900, 296] width 61 height 16
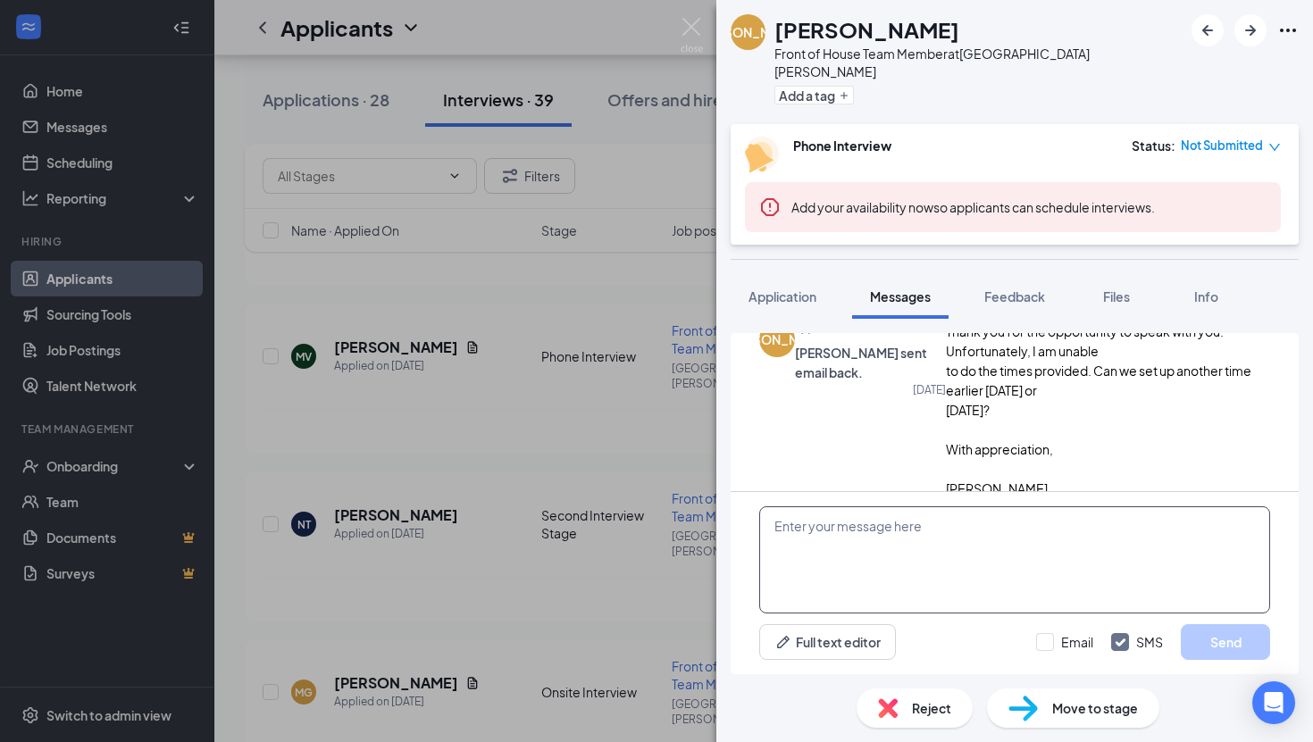
click at [885, 539] on textarea at bounding box center [1014, 559] width 511 height 107
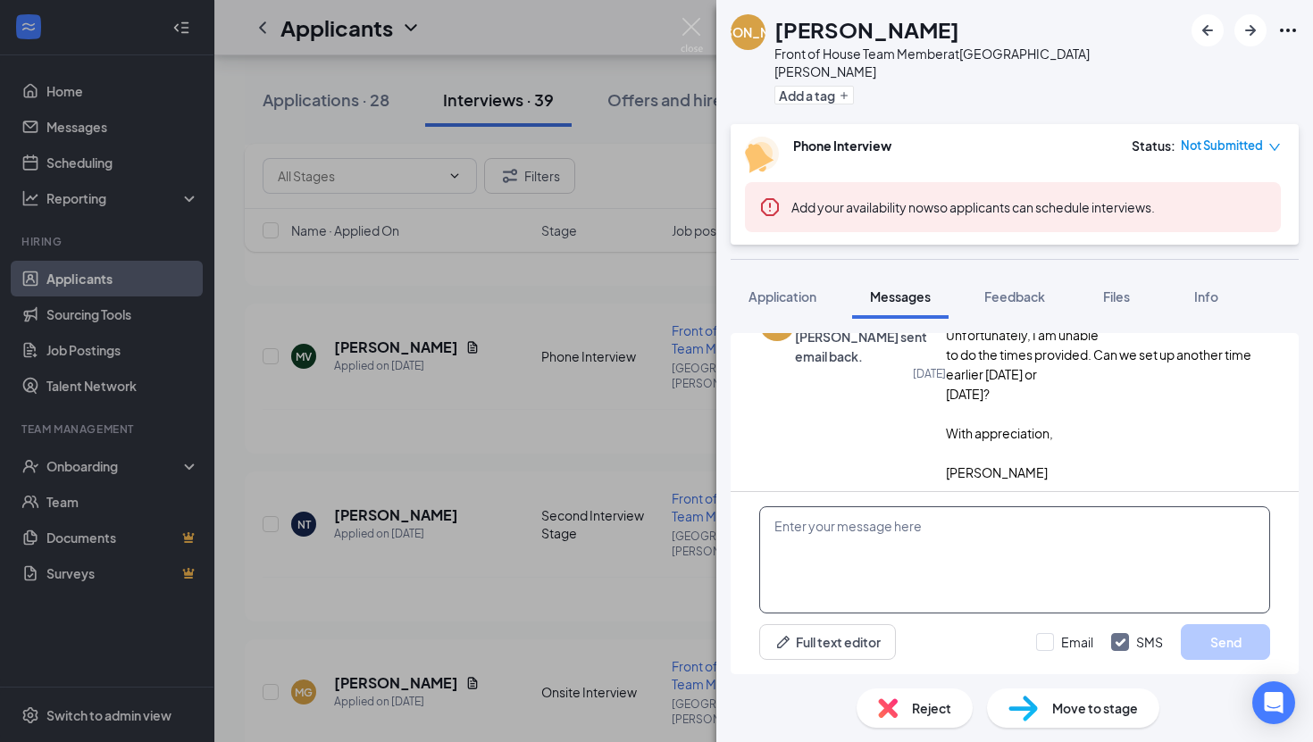
scroll to position [826, 0]
click at [690, 38] on img at bounding box center [691, 35] width 22 height 35
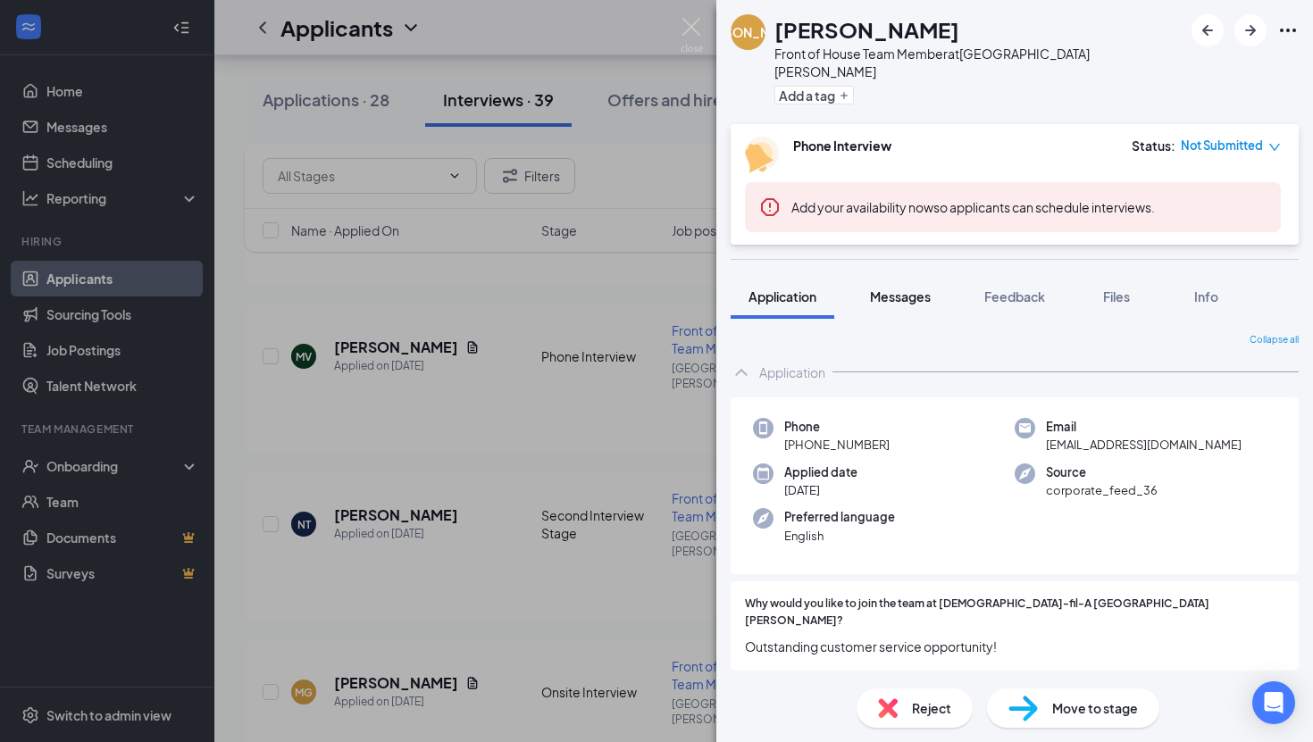
click at [887, 288] on span "Messages" at bounding box center [900, 296] width 61 height 16
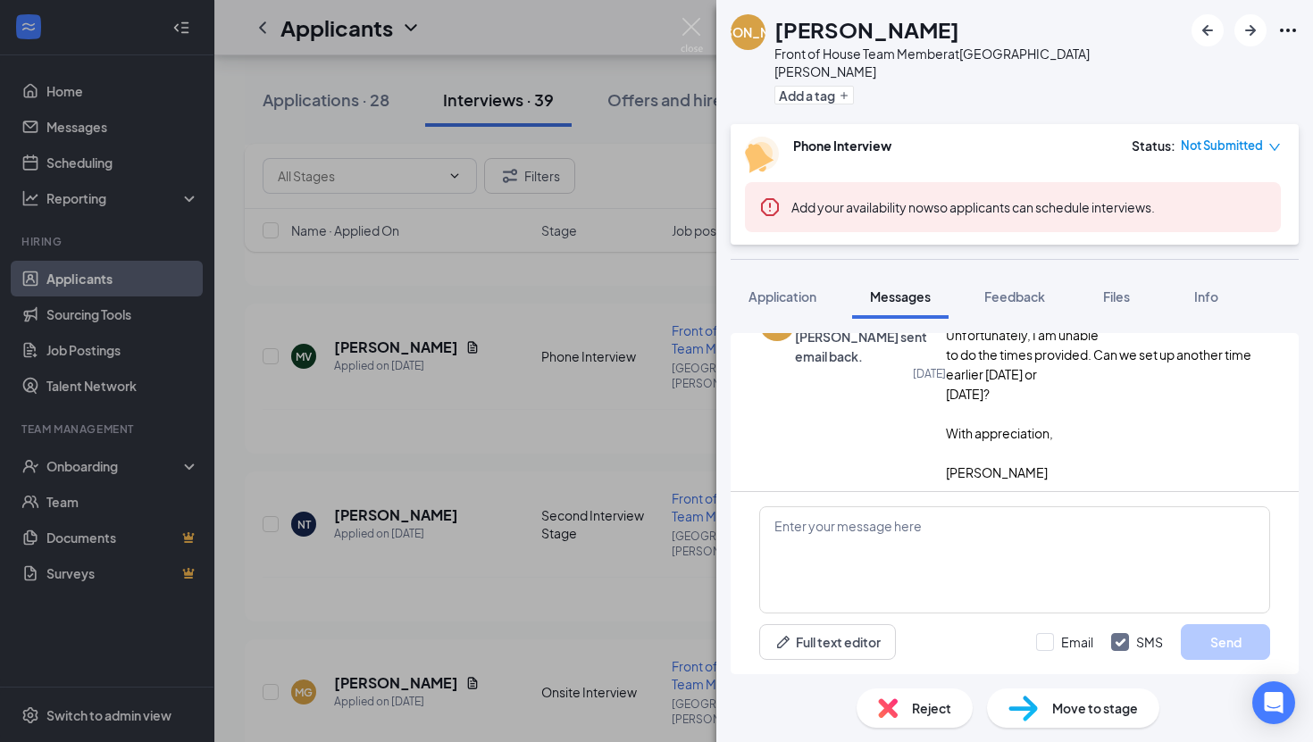
scroll to position [778, 0]
click at [685, 4] on div "[PERSON_NAME] [PERSON_NAME] Front of House Team Member at [GEOGRAPHIC_DATA][PER…" at bounding box center [656, 371] width 1313 height 742
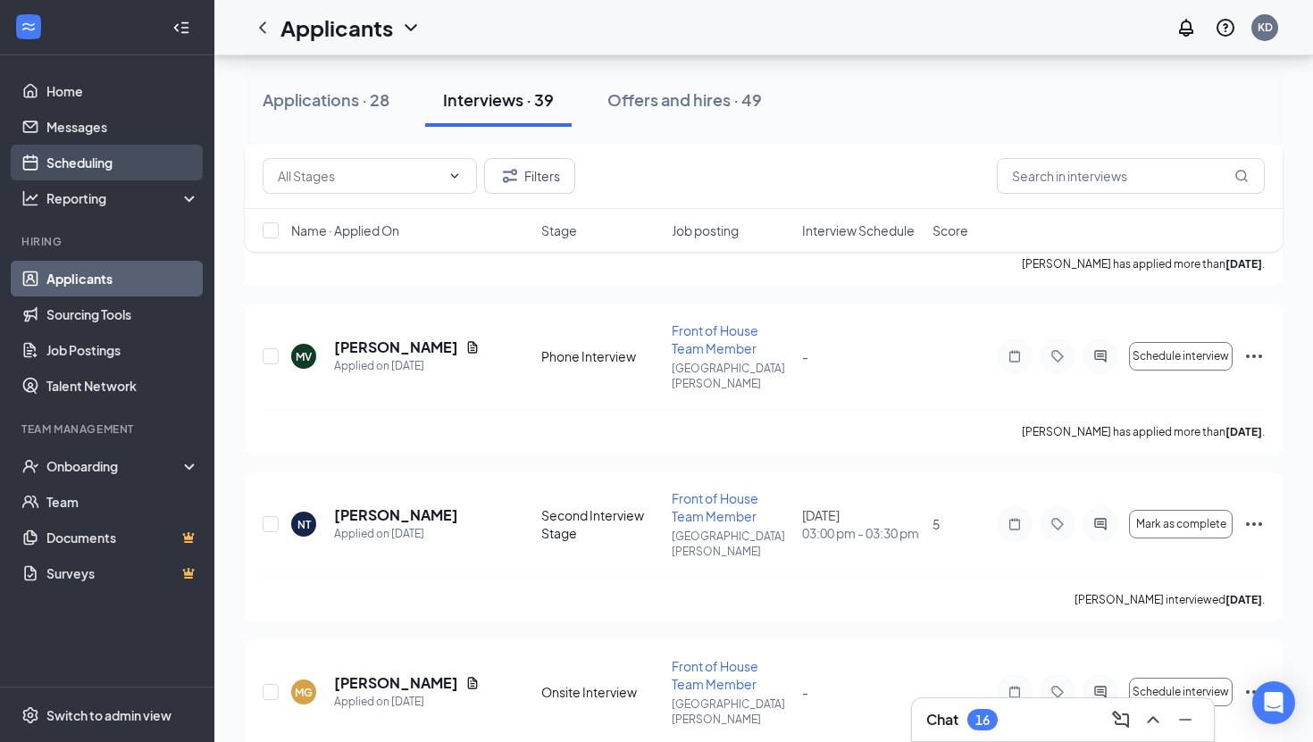
click at [126, 155] on link "Scheduling" at bounding box center [122, 163] width 153 height 36
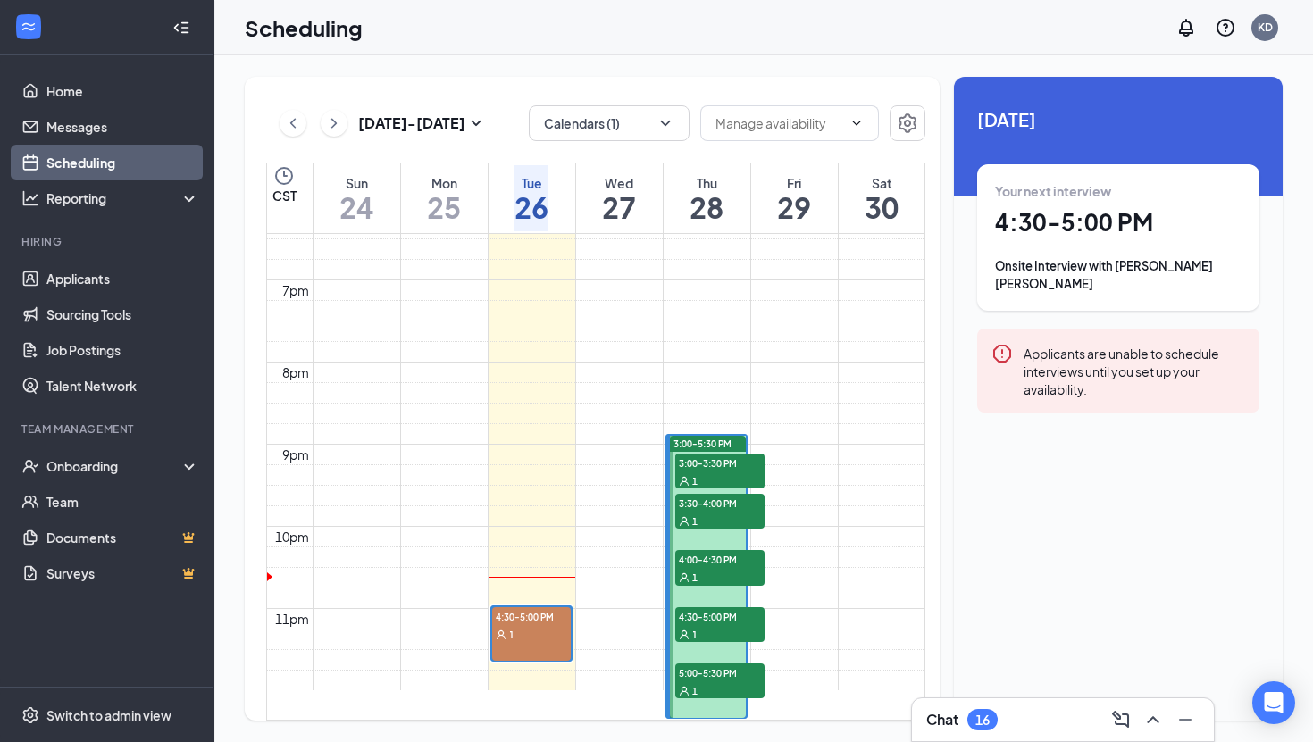
scroll to position [1823, 0]
click at [768, 137] on span at bounding box center [789, 123] width 179 height 36
click at [629, 118] on button "Calendars (1)" at bounding box center [609, 123] width 161 height 36
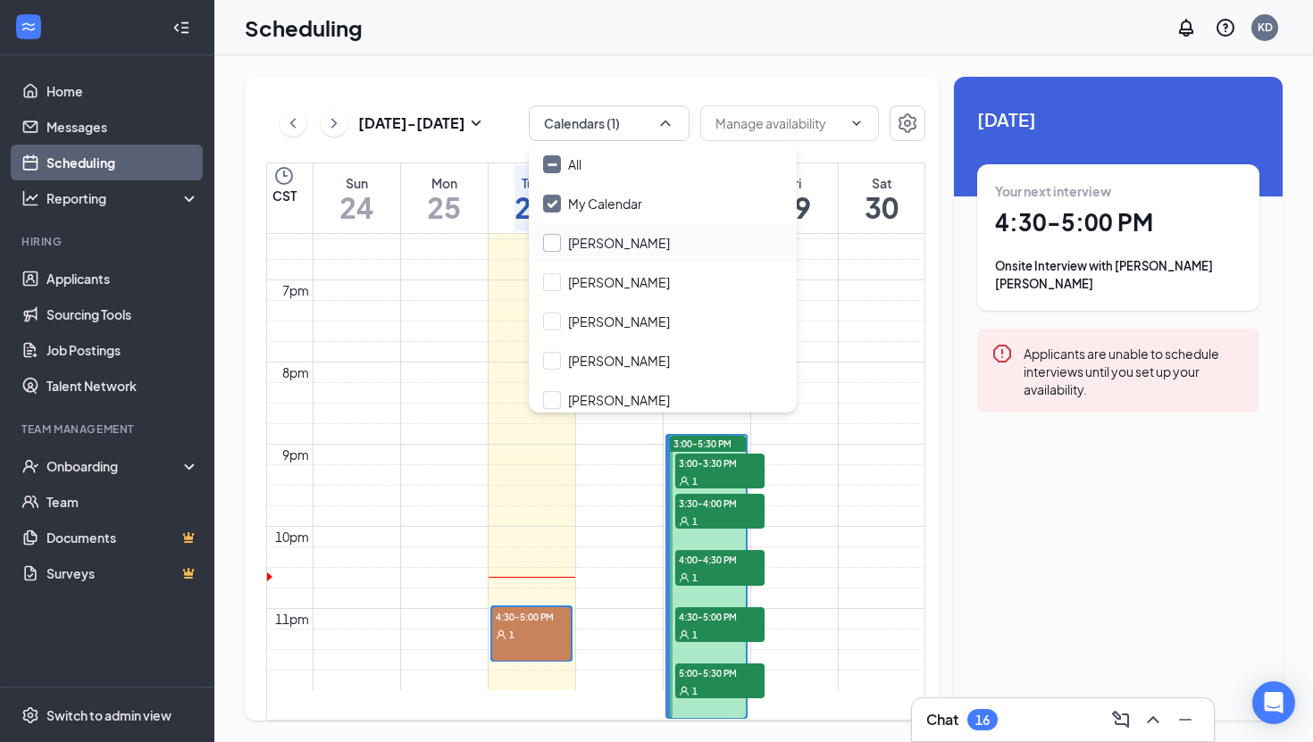
click at [620, 246] on input "[PERSON_NAME]" at bounding box center [606, 243] width 127 height 18
checkbox input "true"
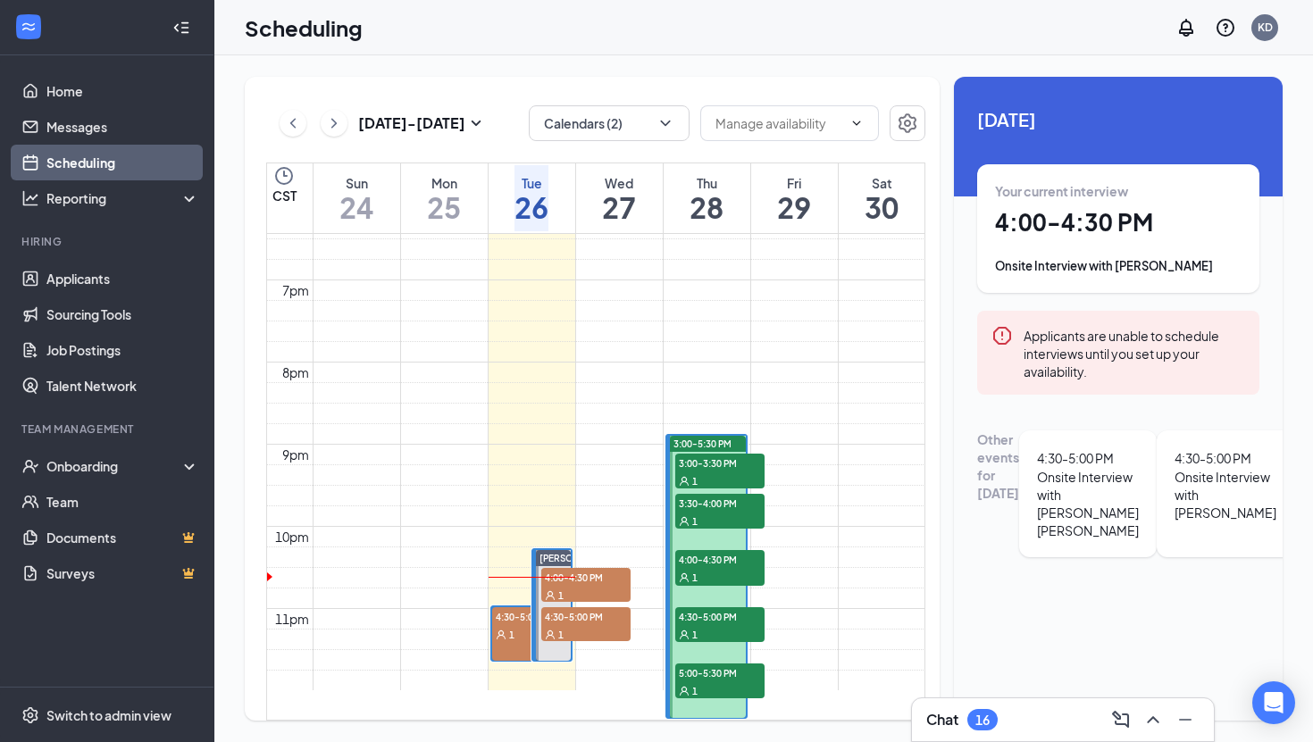
click at [680, 64] on div "[DATE] - [DATE] Calendars (2) CST Sun 24 Mon 25 Tue 26 Wed 27 Thu 28 Fri 29 Sat…" at bounding box center [763, 398] width 1098 height 687
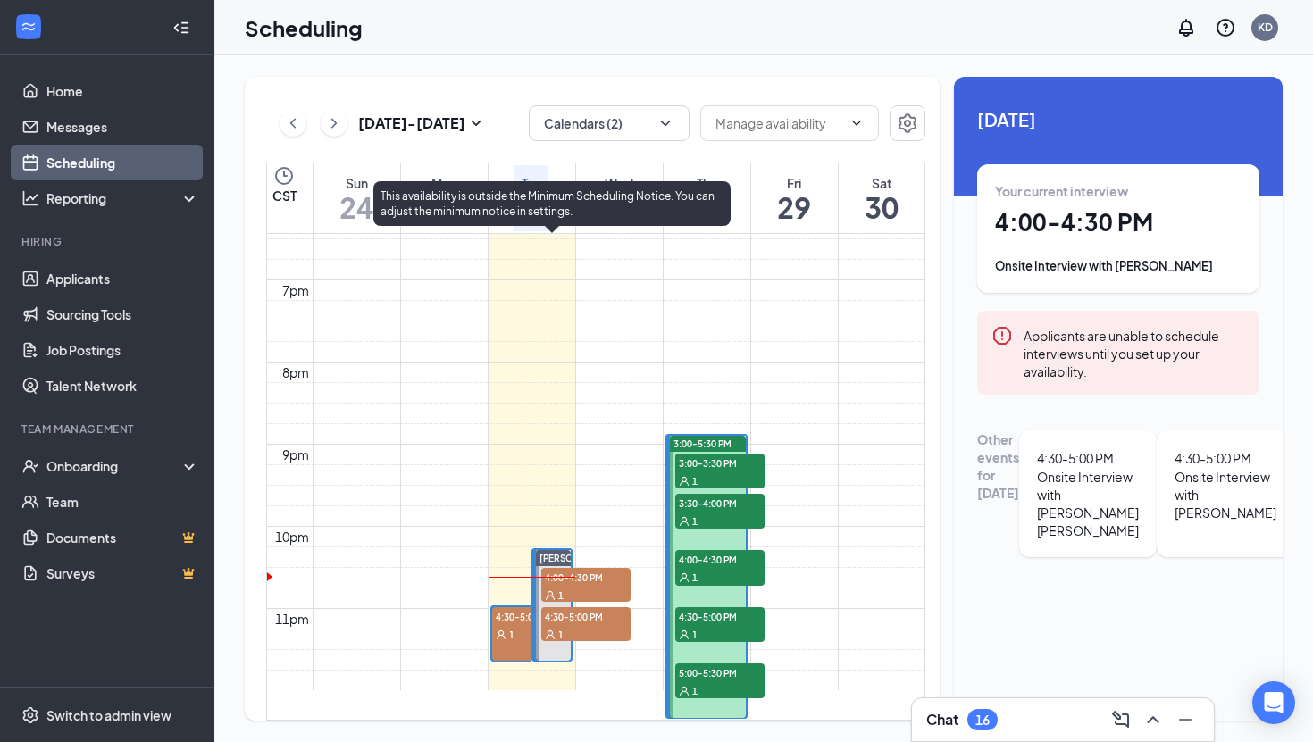
click at [554, 607] on span "4:30-5:00 PM" at bounding box center [585, 616] width 89 height 18
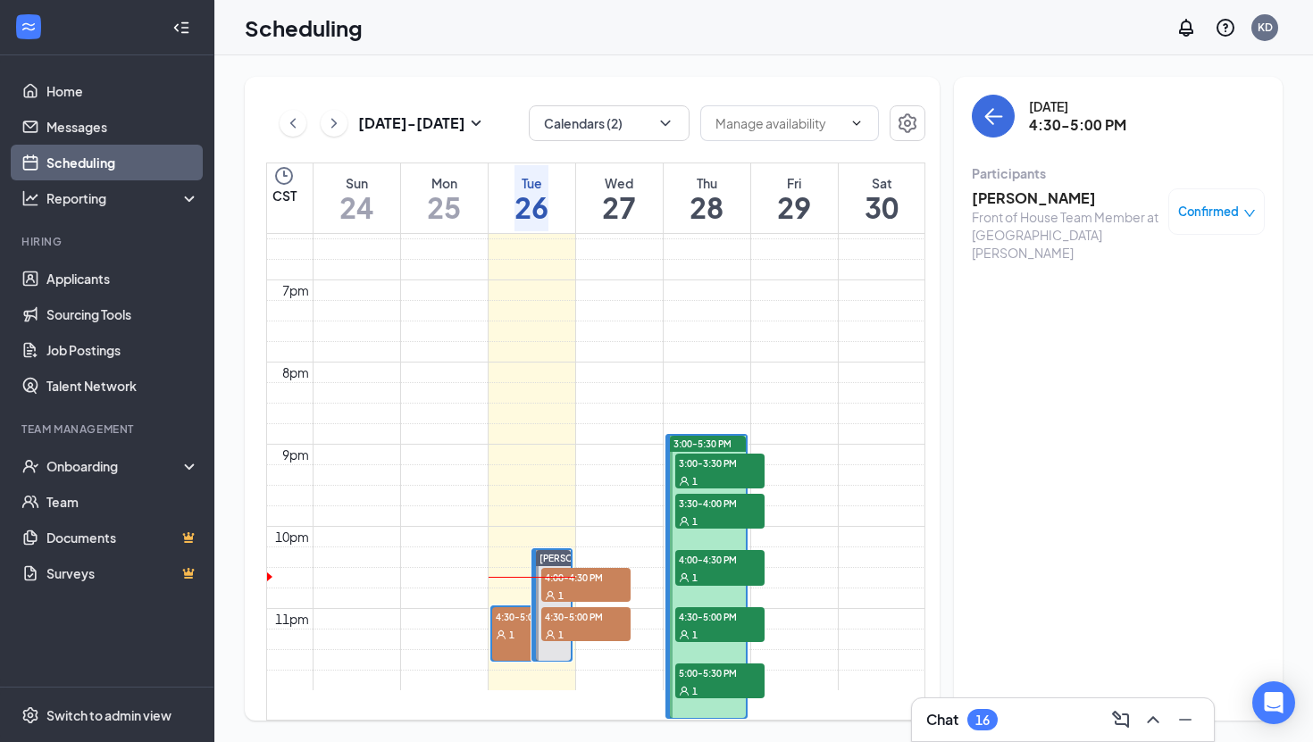
click at [492, 625] on div "1" at bounding box center [531, 634] width 79 height 18
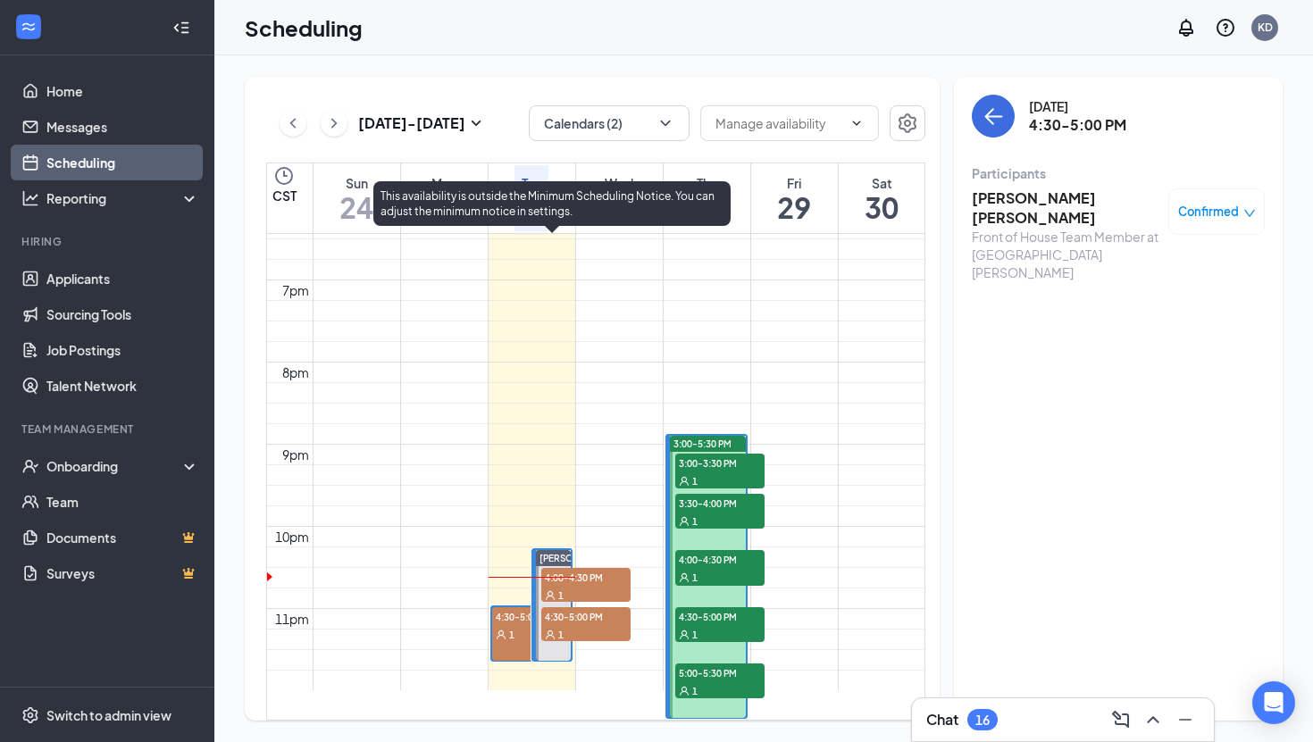
click at [607, 568] on span "4:00-4:30 PM" at bounding box center [585, 577] width 89 height 18
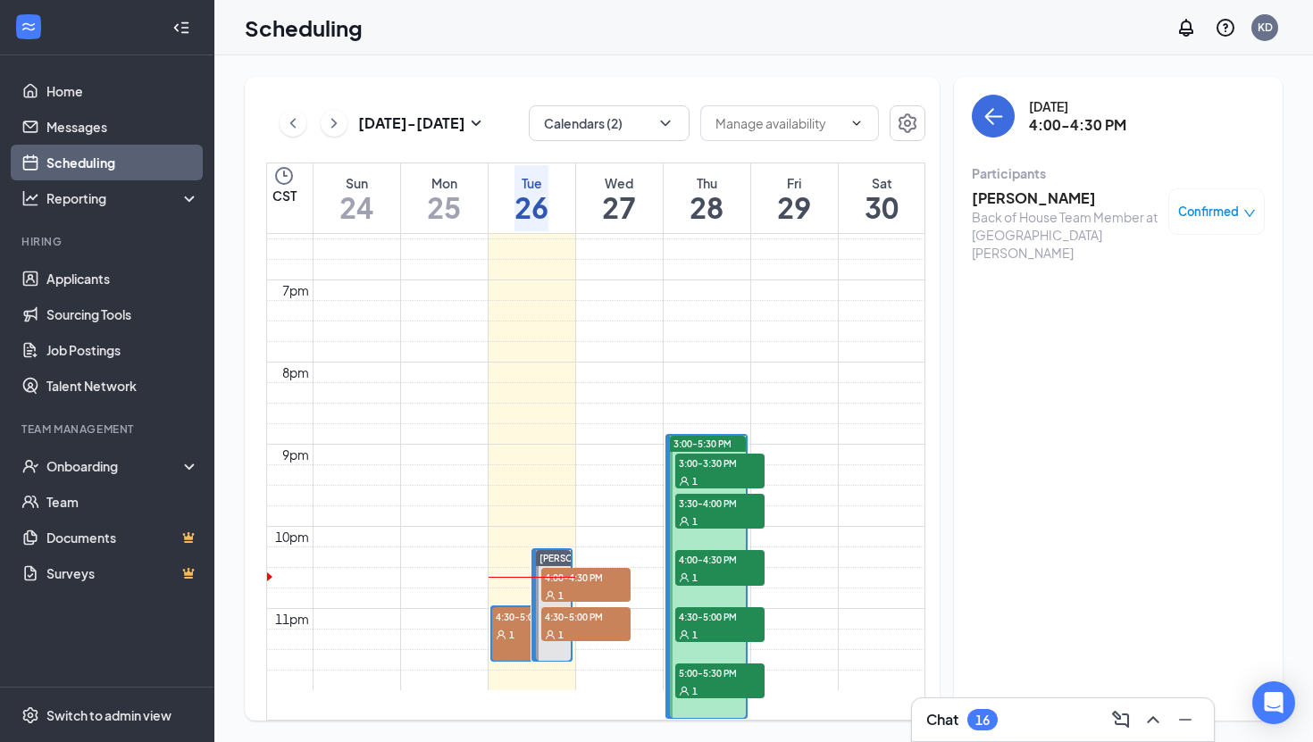
click at [1033, 203] on h3 "[PERSON_NAME]" at bounding box center [1065, 198] width 188 height 20
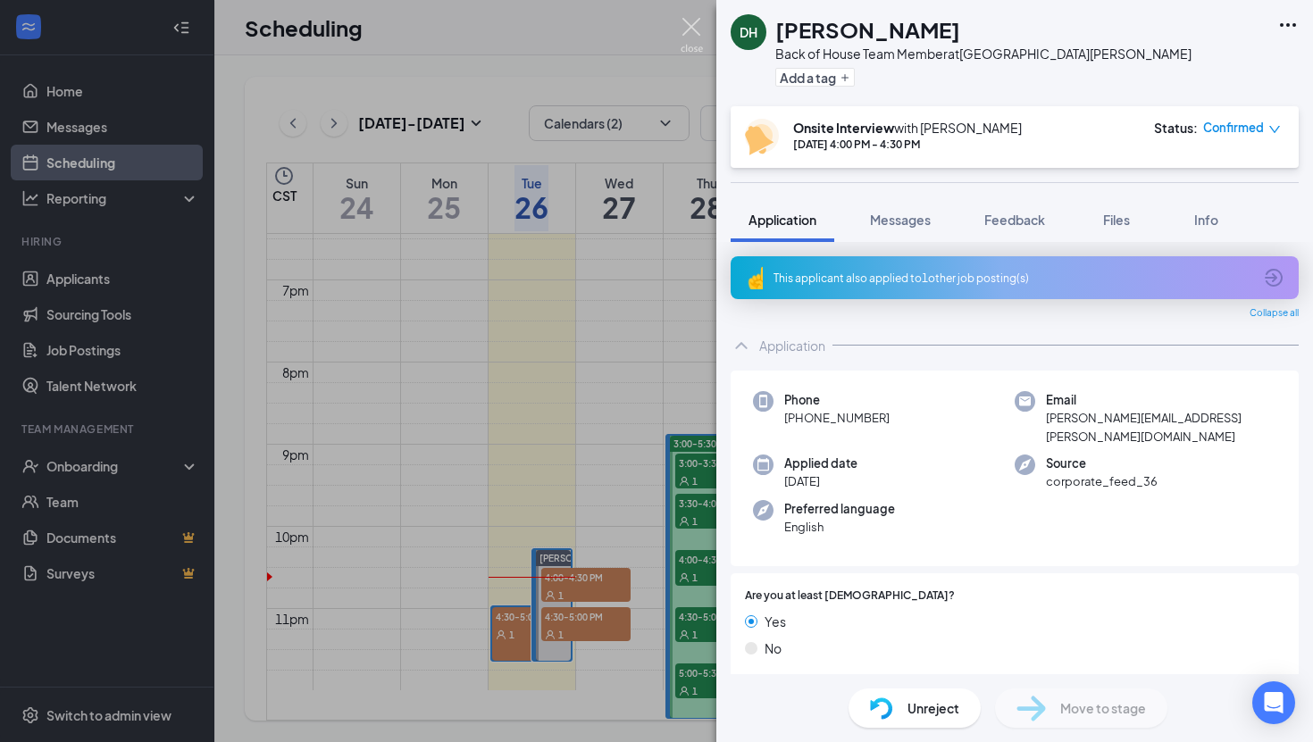
click at [684, 20] on img at bounding box center [691, 35] width 22 height 35
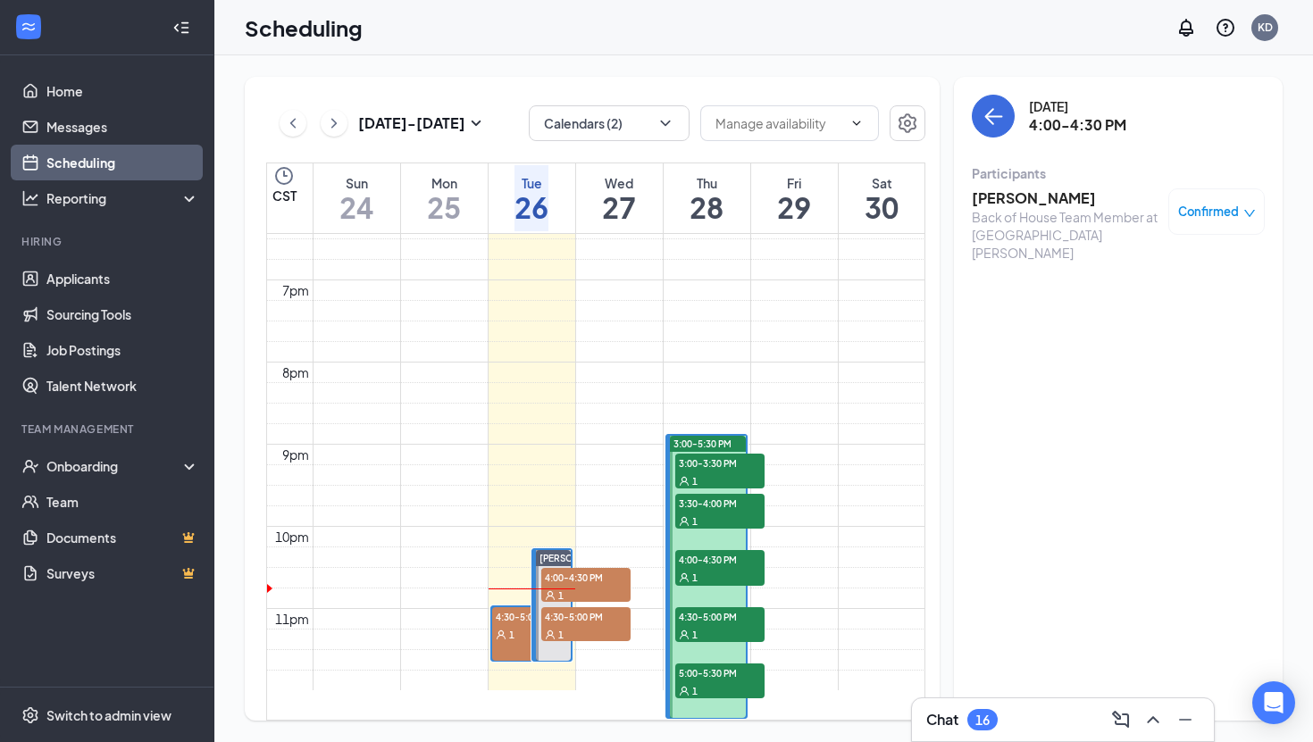
click at [501, 607] on div "4:30-5:00 PM 1" at bounding box center [531, 634] width 79 height 54
click at [1020, 198] on h3 "[PERSON_NAME] [PERSON_NAME]" at bounding box center [1065, 207] width 188 height 39
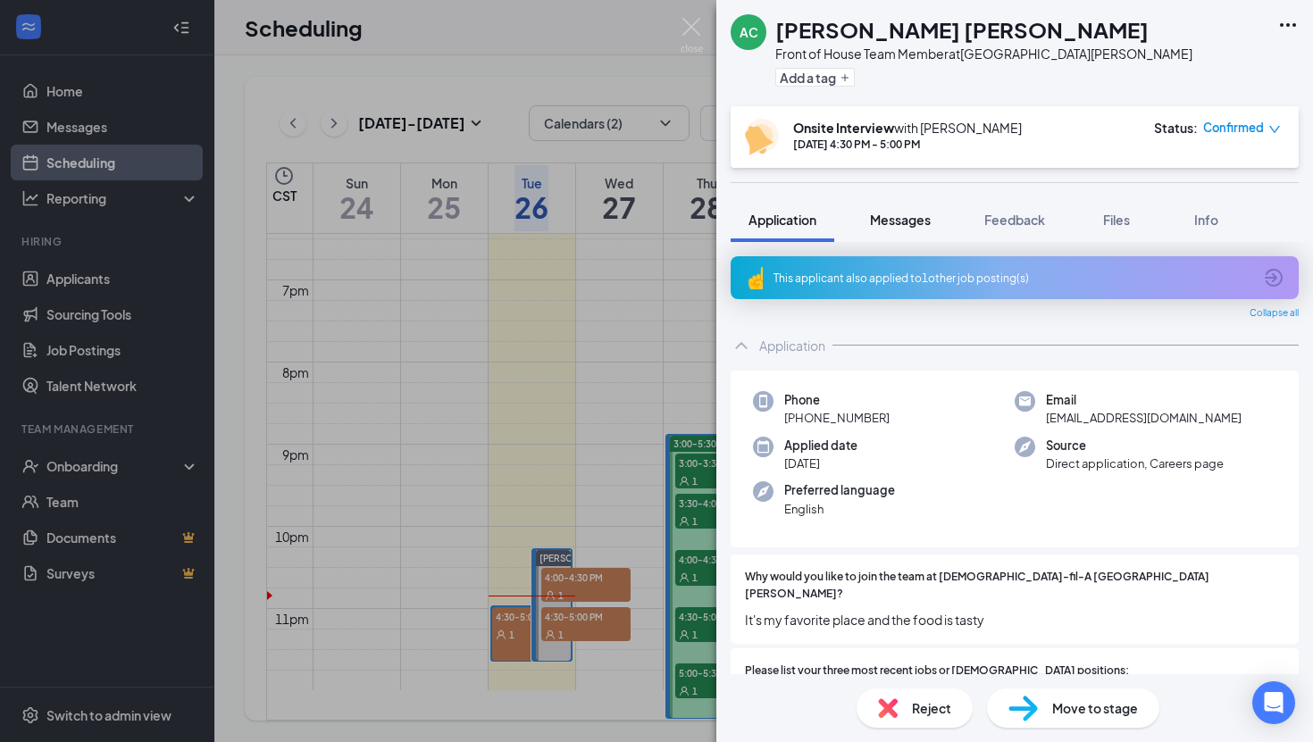
click at [914, 226] on span "Messages" at bounding box center [900, 220] width 61 height 16
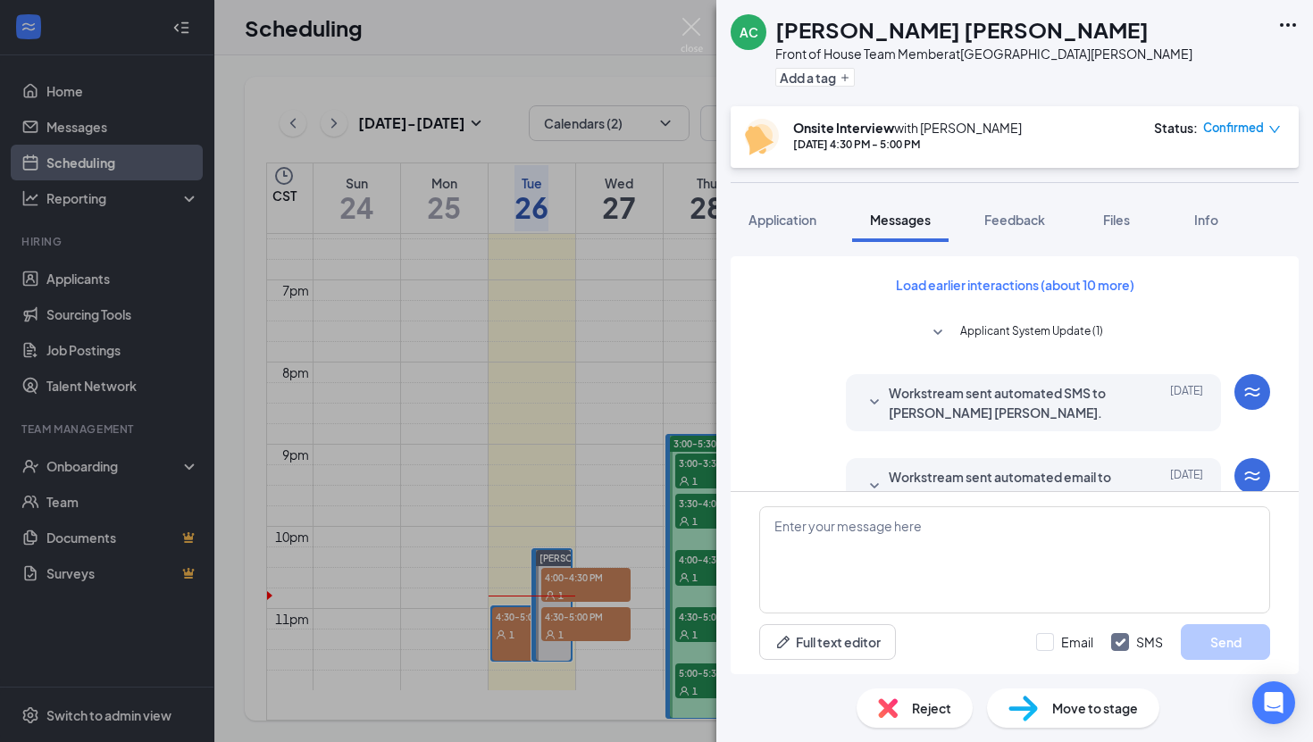
scroll to position [597, 0]
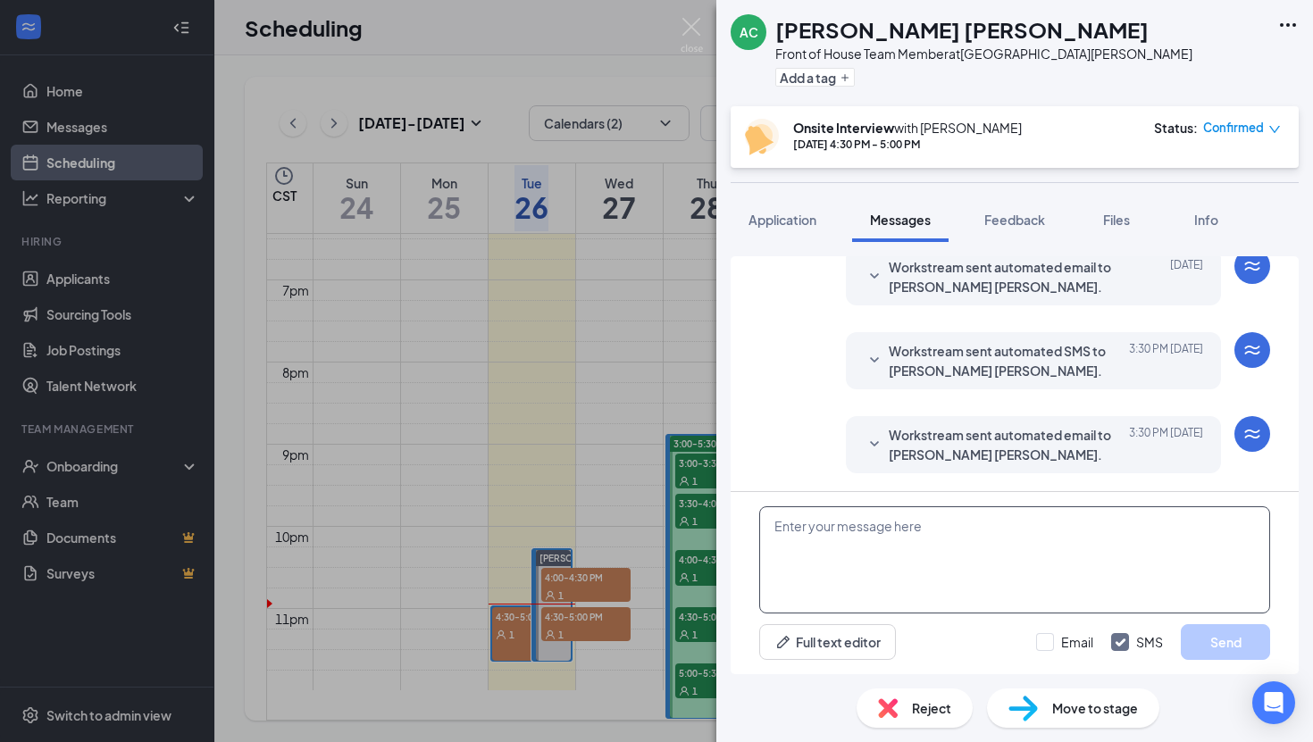
click at [1014, 543] on textarea at bounding box center [1014, 559] width 511 height 107
click at [1032, 233] on button "Feedback" at bounding box center [1014, 219] width 96 height 45
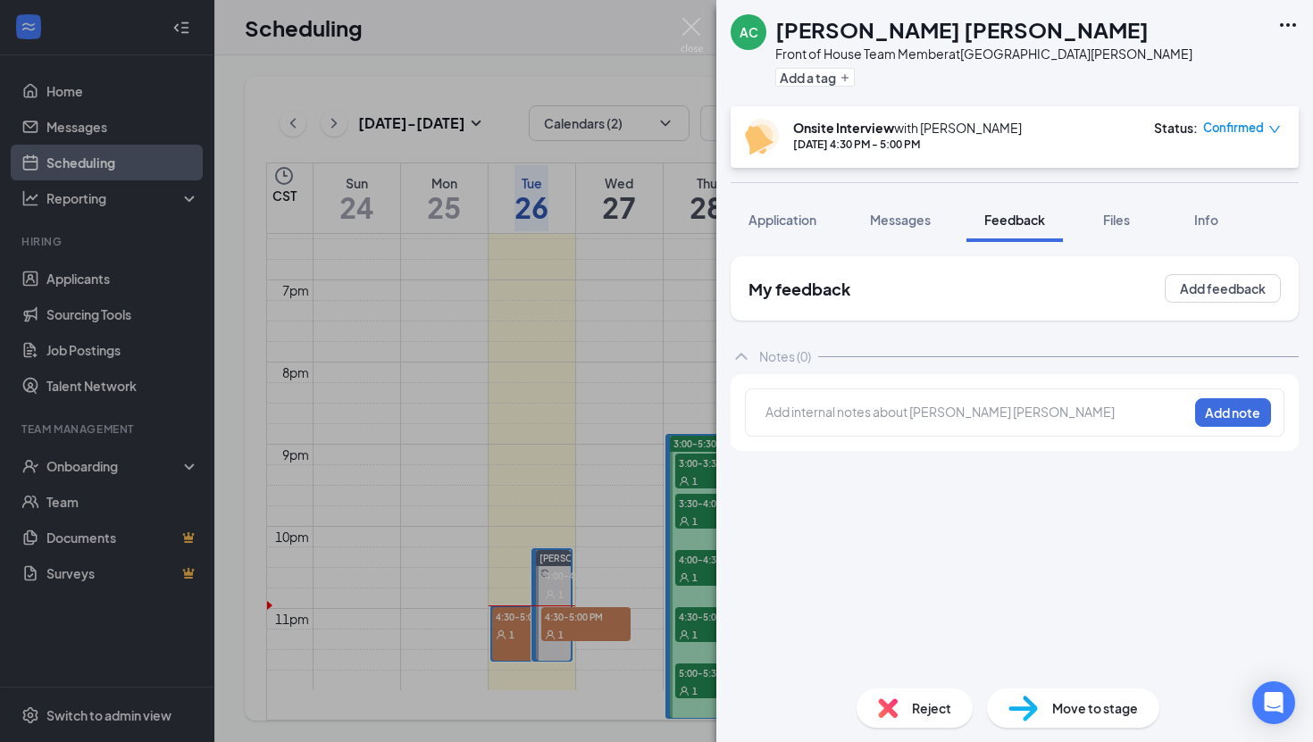
click at [988, 404] on div at bounding box center [976, 412] width 421 height 19
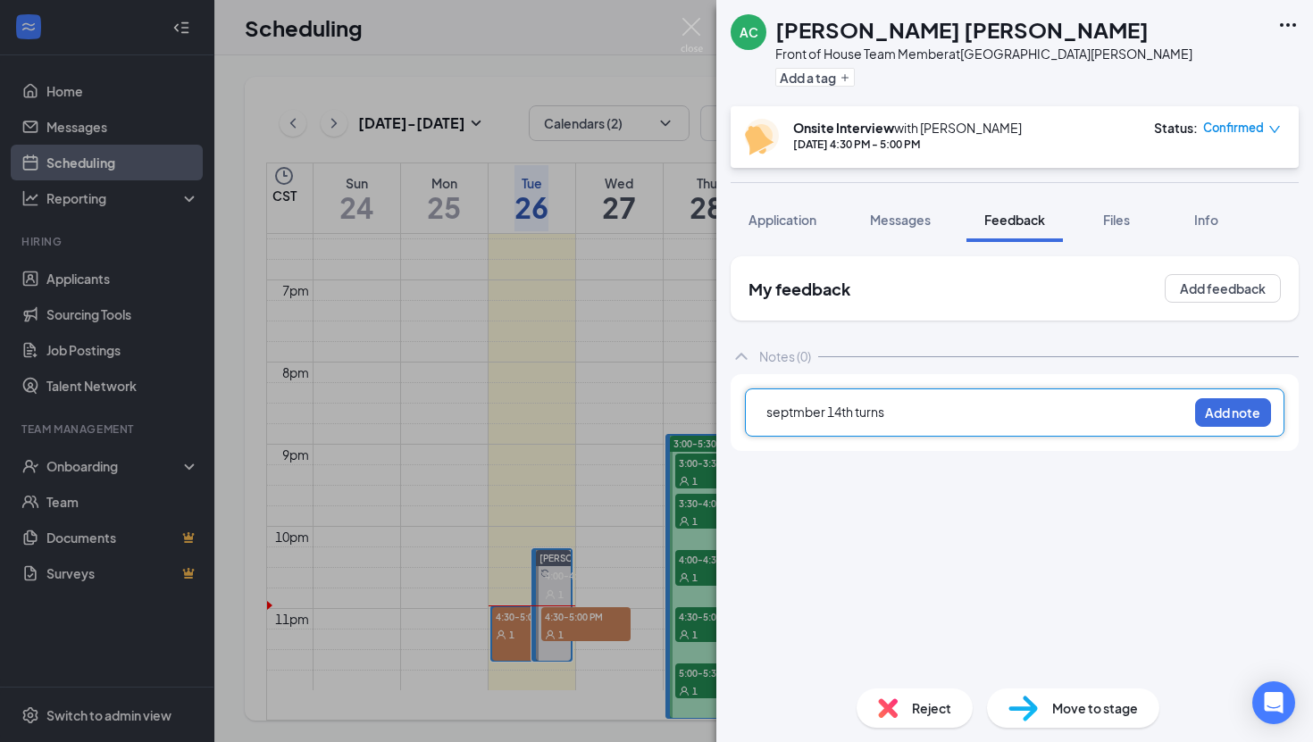
click at [790, 413] on span "septmber 14th turns" at bounding box center [825, 412] width 118 height 16
click at [793, 413] on span "septmber 14th turns" at bounding box center [825, 412] width 118 height 16
click at [955, 419] on div "[DATE] turns" at bounding box center [976, 412] width 421 height 19
click at [840, 451] on div "[DEMOGRAPHIC_DATA] fil a:" at bounding box center [976, 449] width 421 height 19
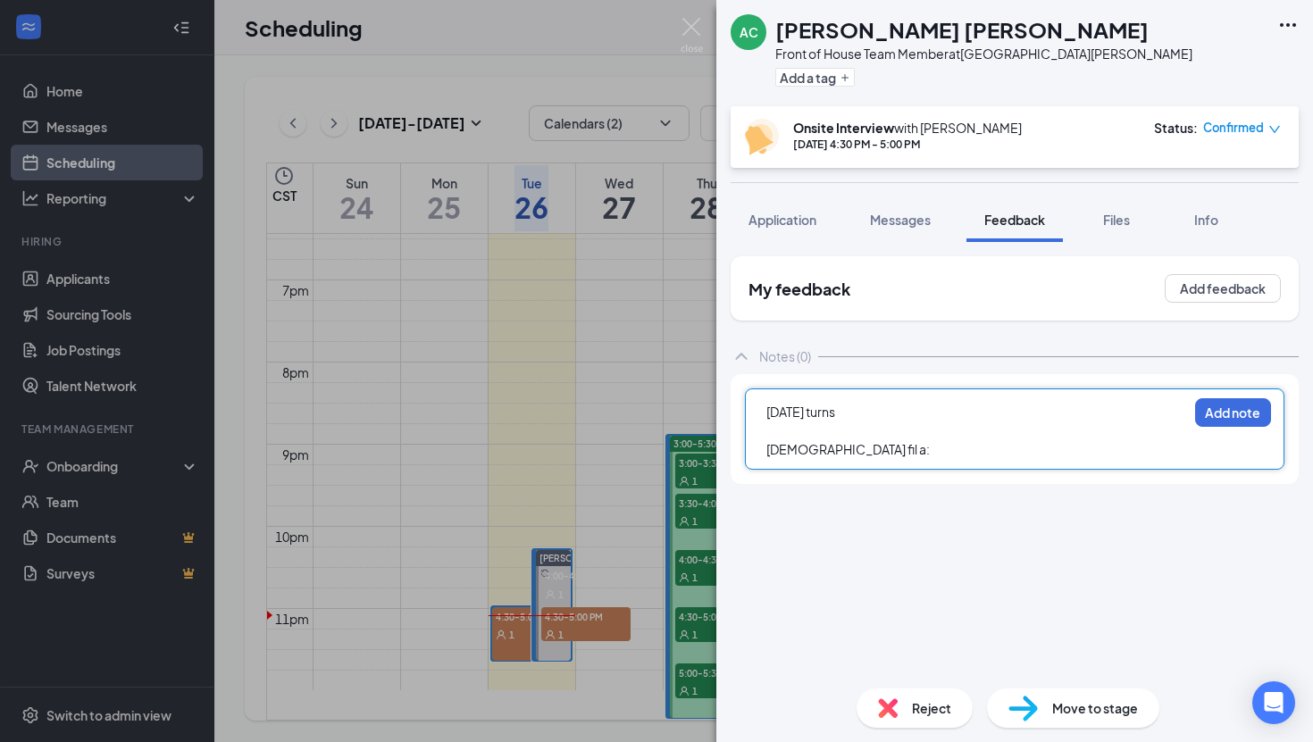
click at [854, 451] on div "[DEMOGRAPHIC_DATA] fil a:" at bounding box center [976, 449] width 421 height 19
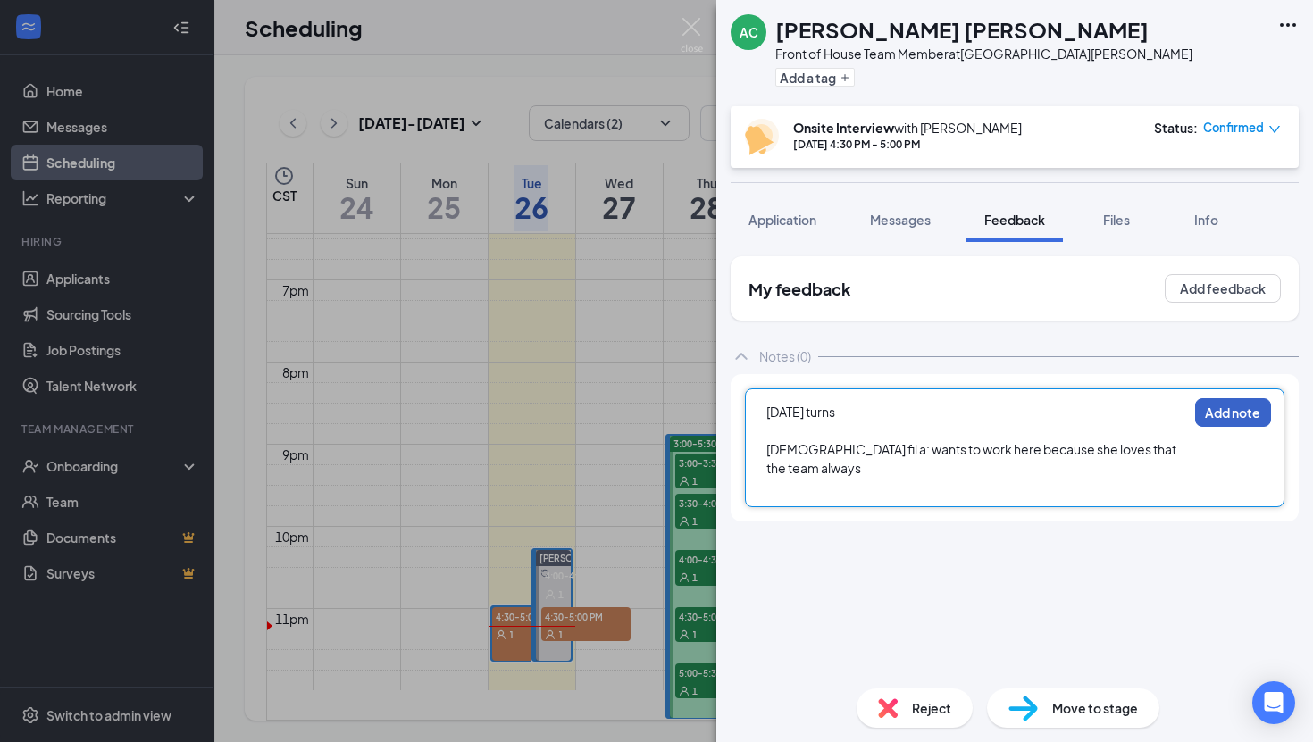
click at [1244, 417] on button "Add note" at bounding box center [1233, 412] width 76 height 29
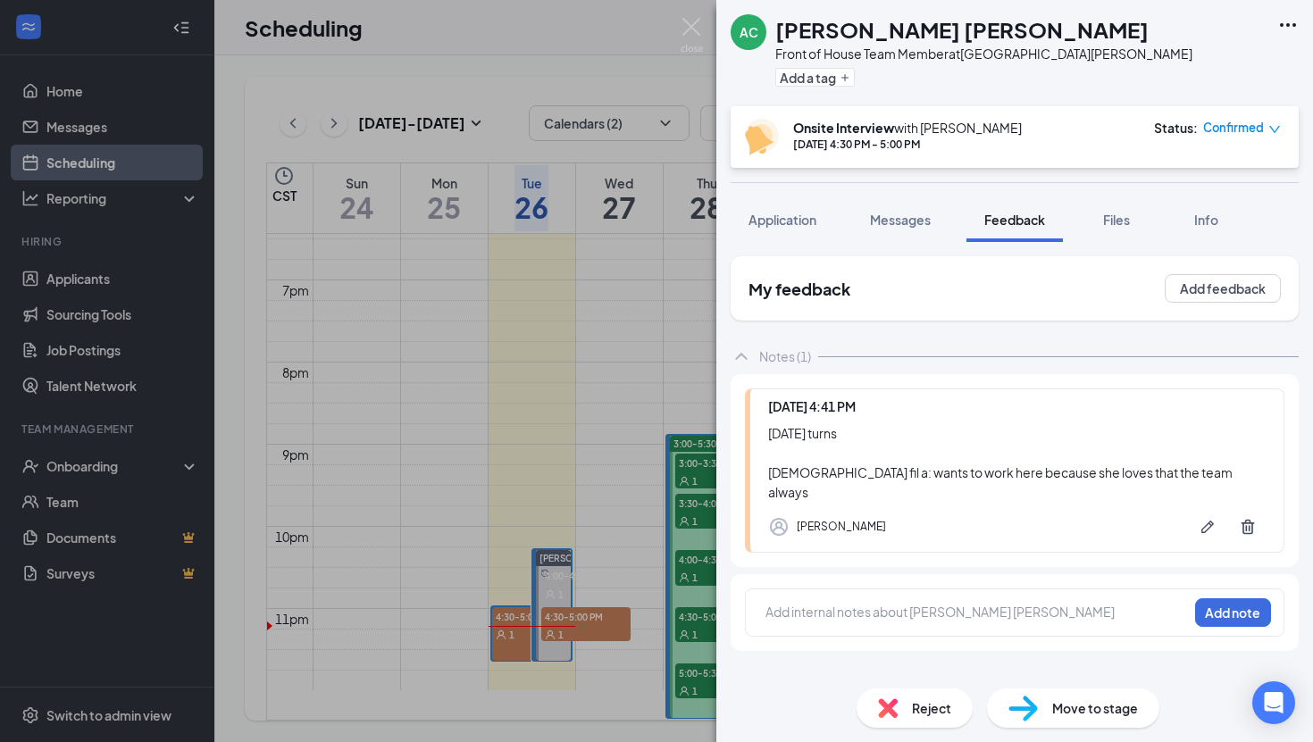
click at [1033, 603] on div at bounding box center [976, 612] width 421 height 19
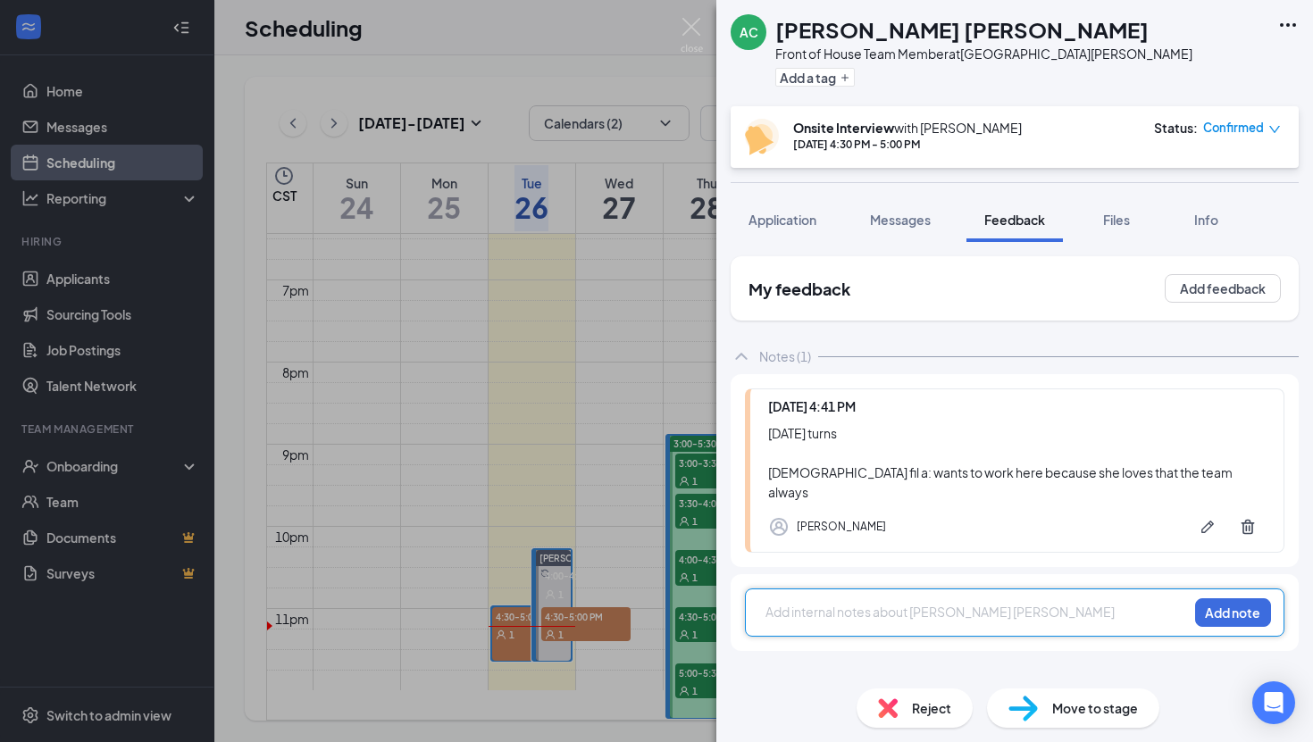
click at [1017, 603] on div at bounding box center [976, 612] width 421 height 19
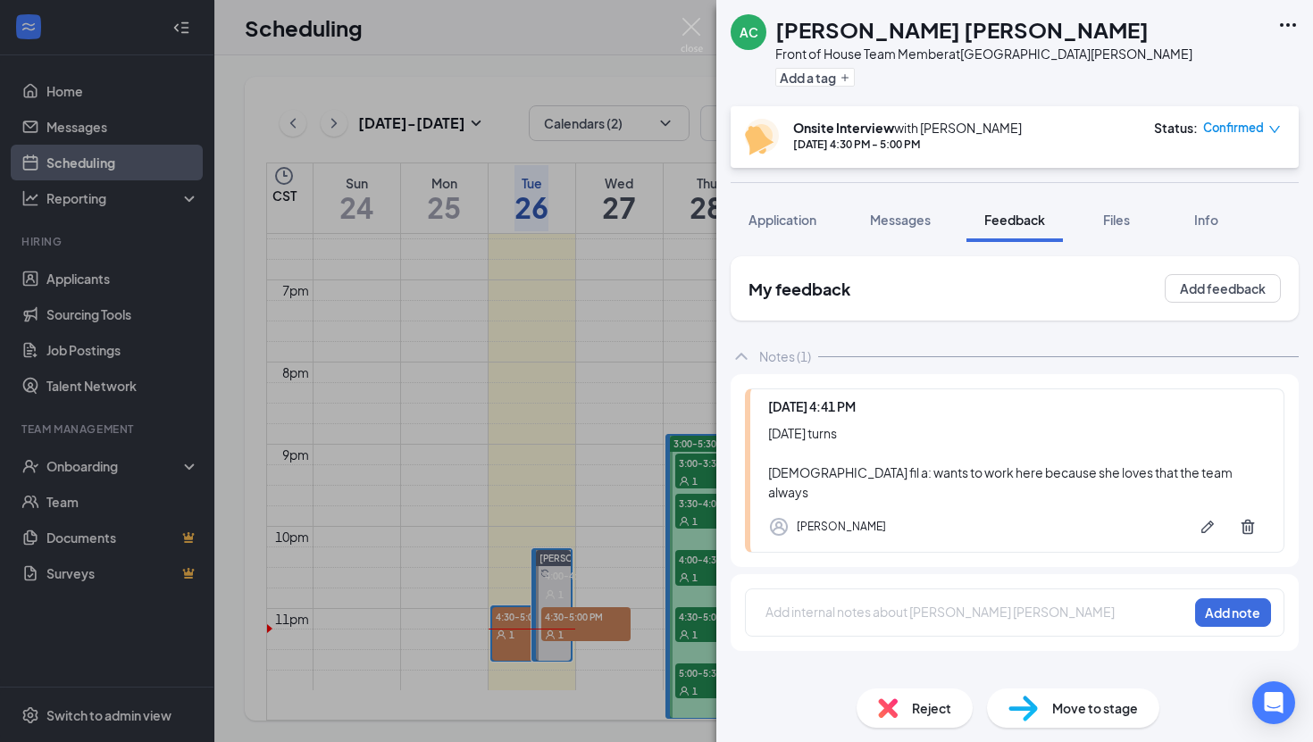
click at [968, 588] on div "Add internal notes about [PERSON_NAME] [PERSON_NAME] Add note" at bounding box center [1014, 612] width 539 height 48
click at [955, 603] on div at bounding box center [976, 612] width 421 height 19
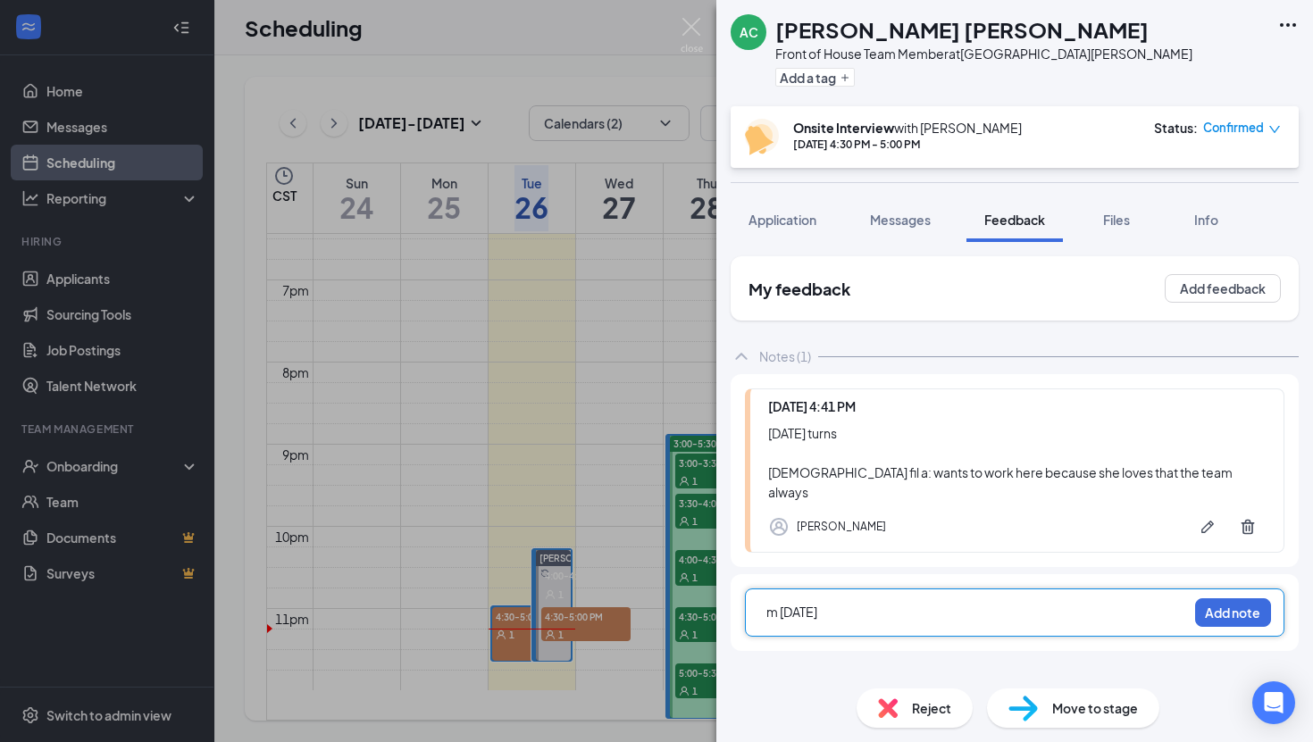
click at [779, 604] on span "m [DATE]" at bounding box center [791, 612] width 51 height 16
click at [923, 603] on div "[DATE]-[DATE]" at bounding box center [976, 612] width 421 height 19
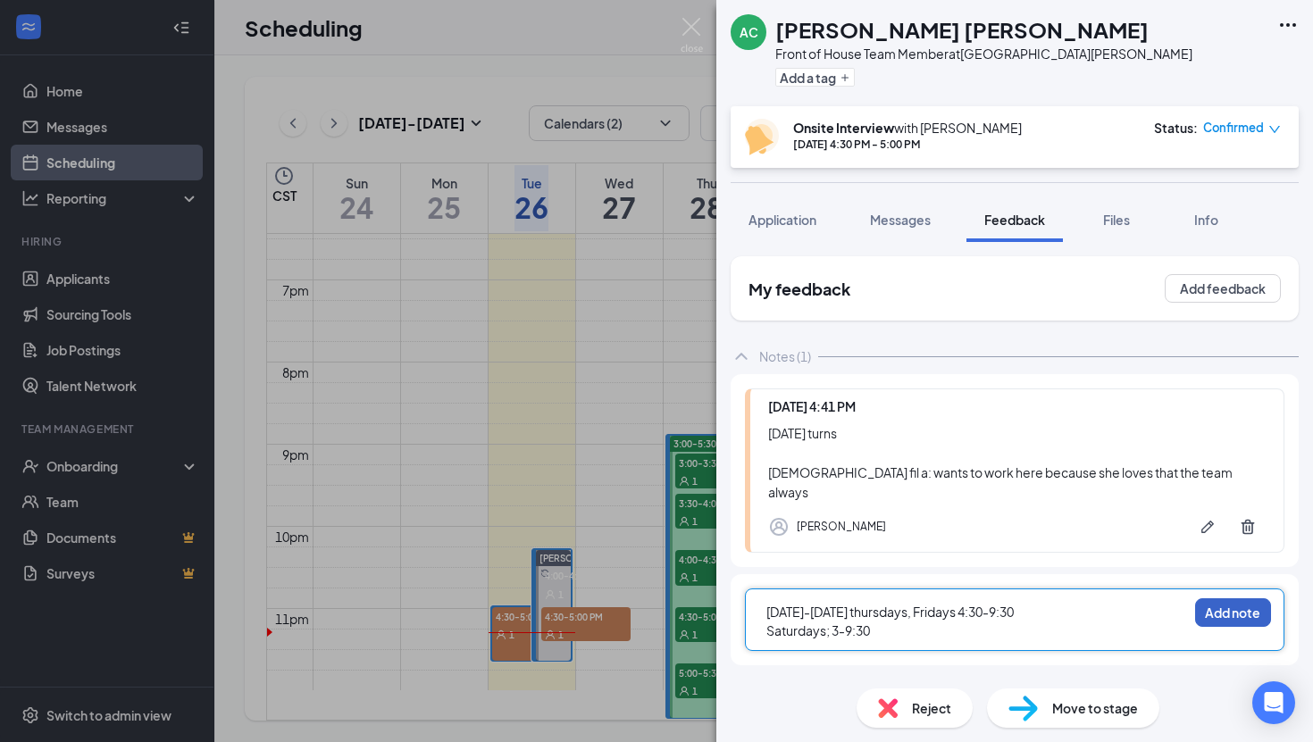
click at [1232, 600] on button "Add note" at bounding box center [1233, 612] width 76 height 29
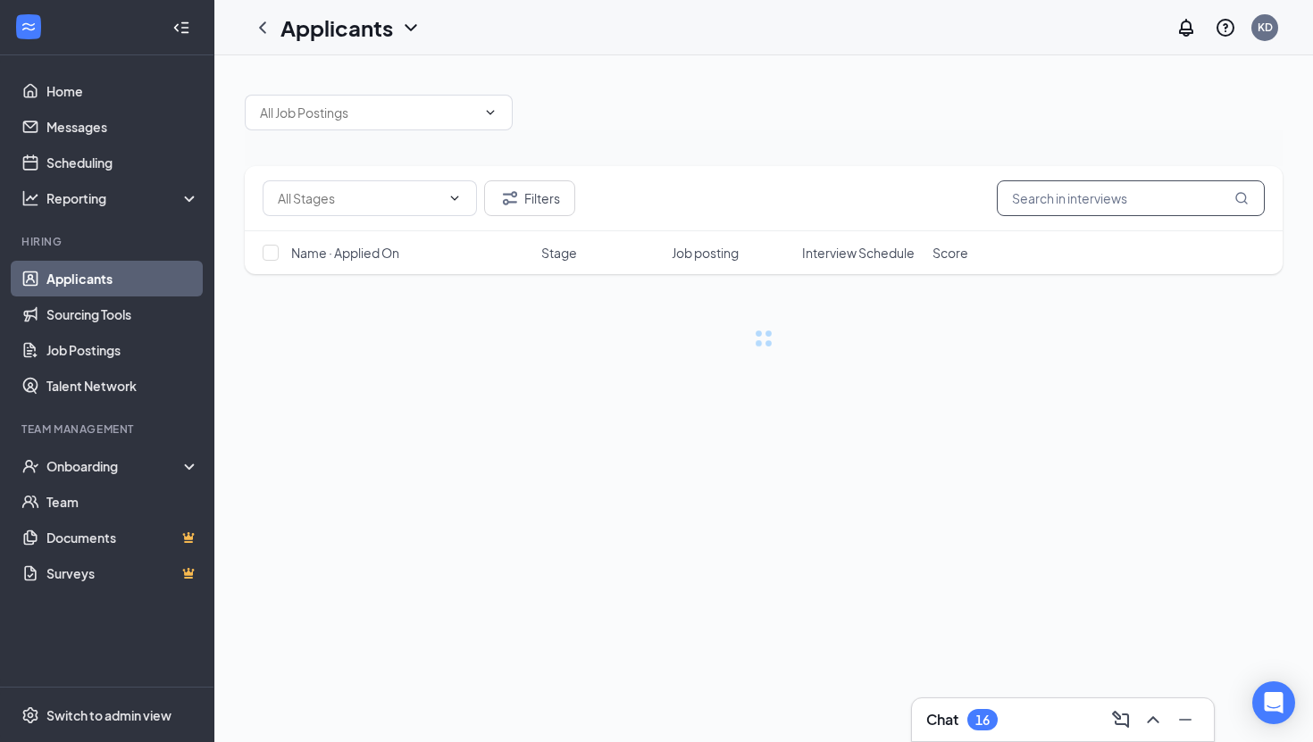
click at [1088, 193] on input "text" at bounding box center [1130, 198] width 268 height 36
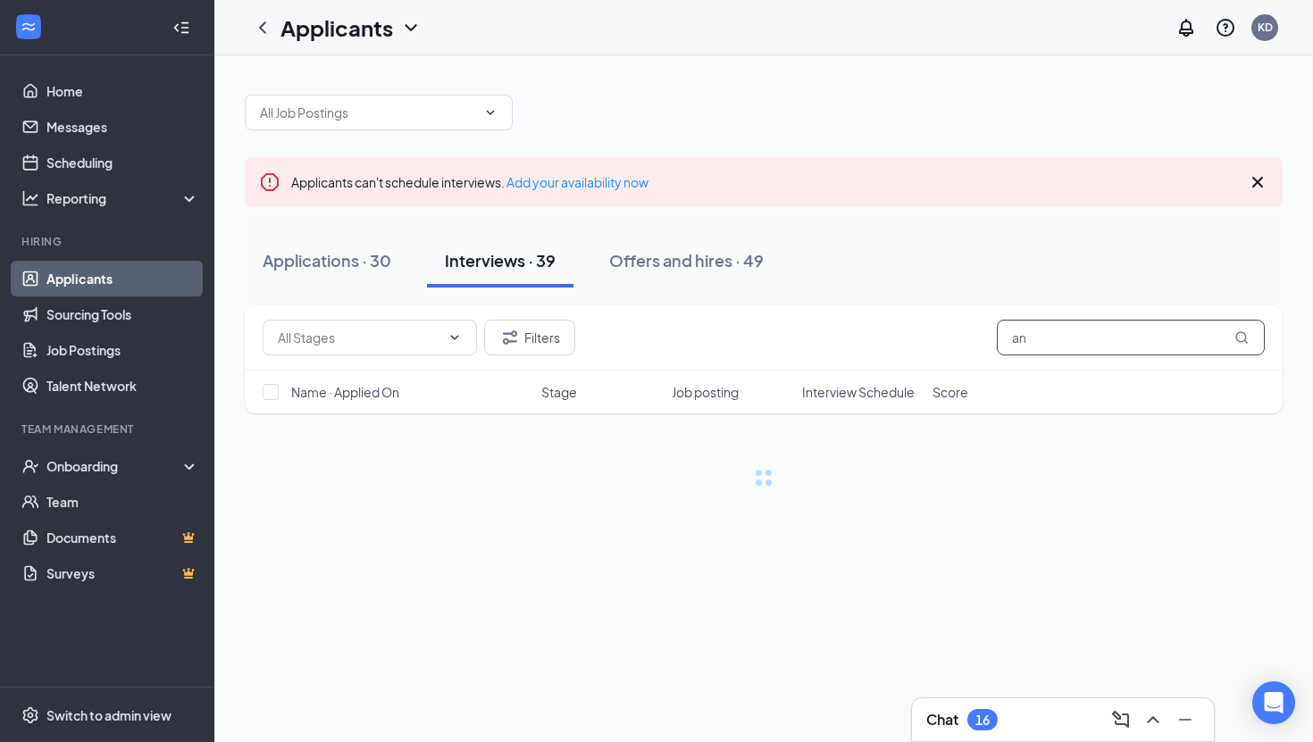
type input "a"
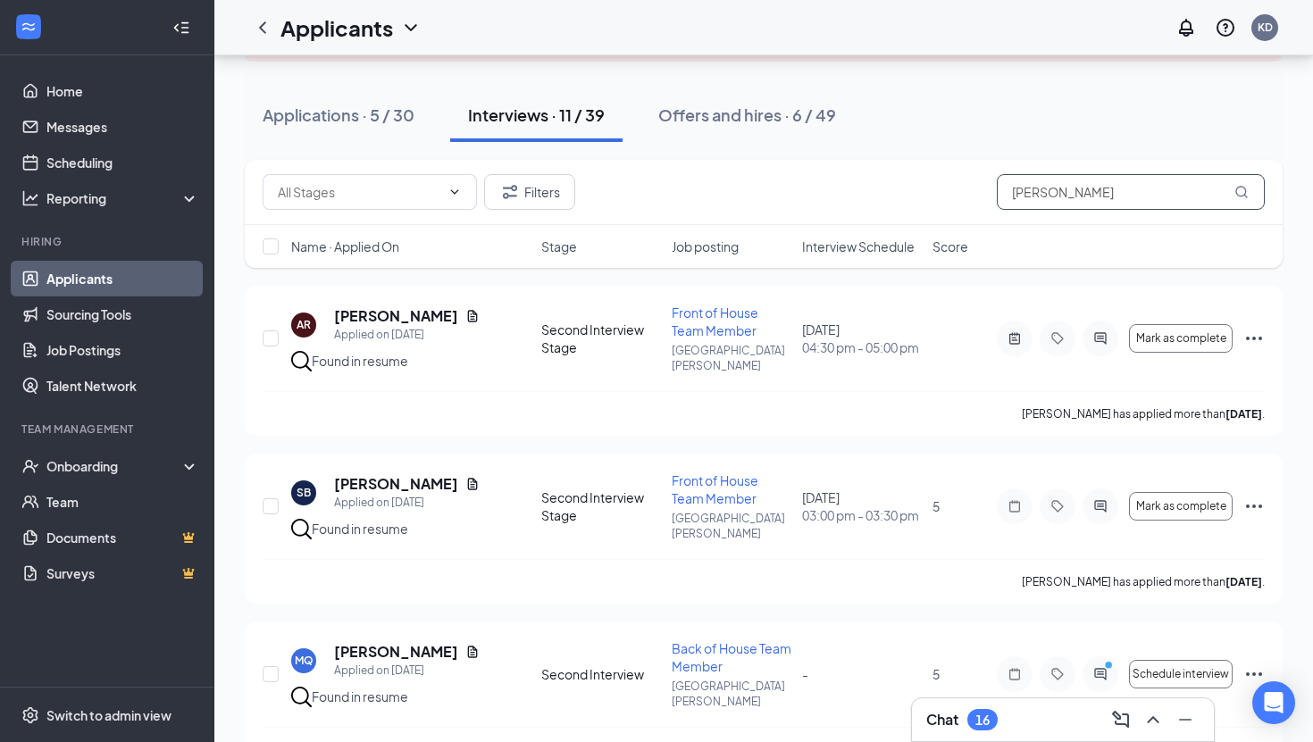
scroll to position [151, 0]
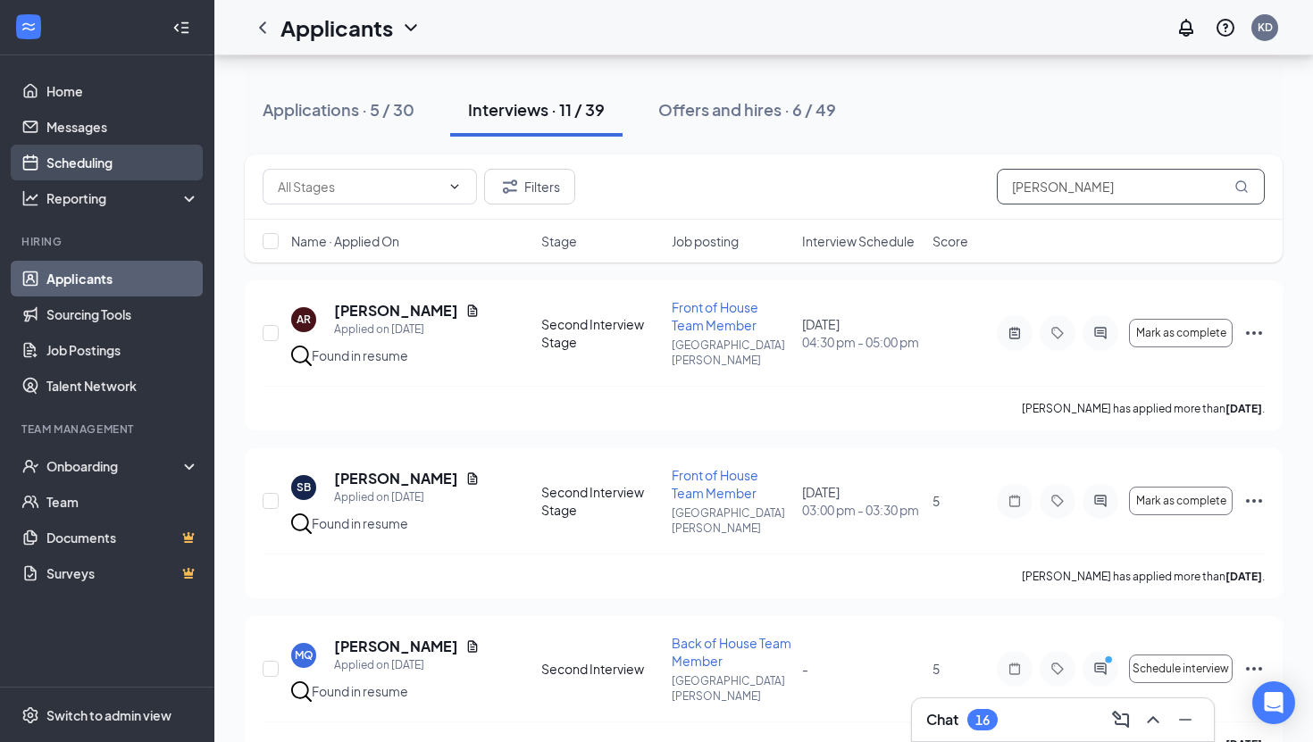
type input "[PERSON_NAME]"
click at [132, 165] on link "Scheduling" at bounding box center [122, 163] width 153 height 36
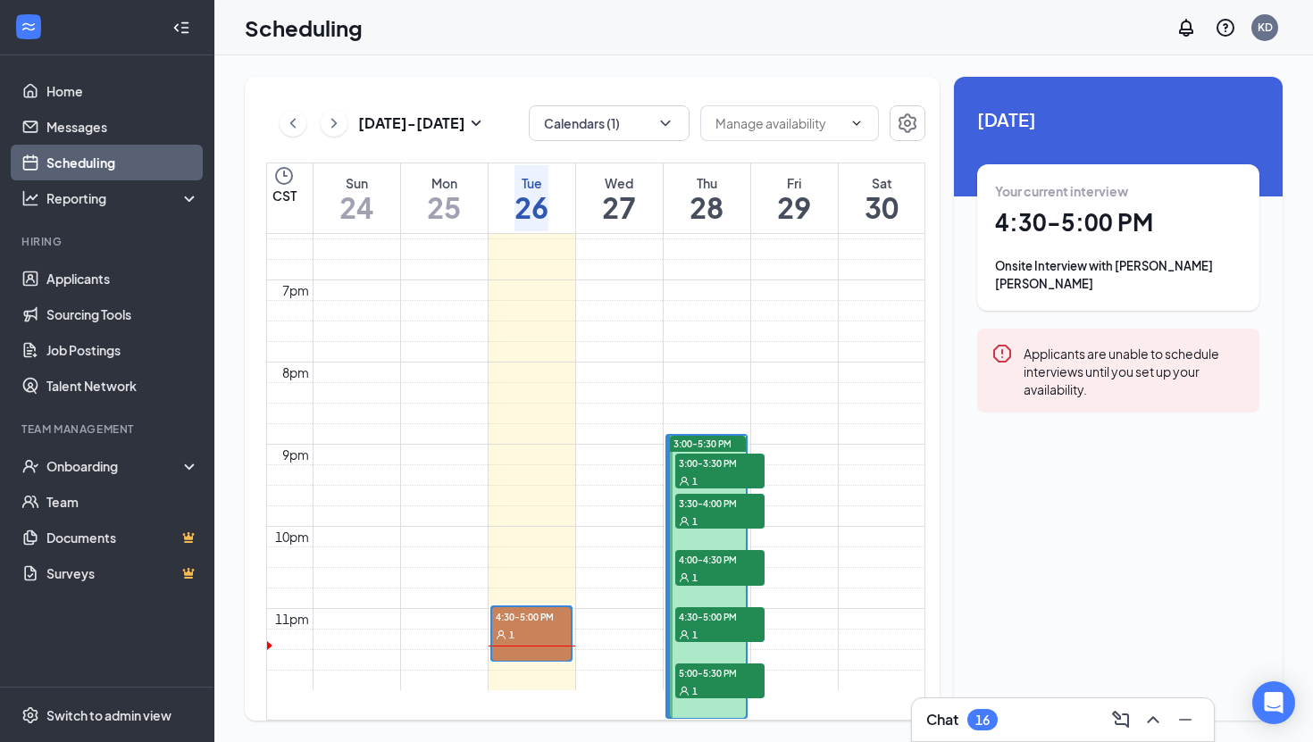
scroll to position [1581, 0]
click at [530, 607] on span "4:30-5:00 PM" at bounding box center [531, 616] width 79 height 18
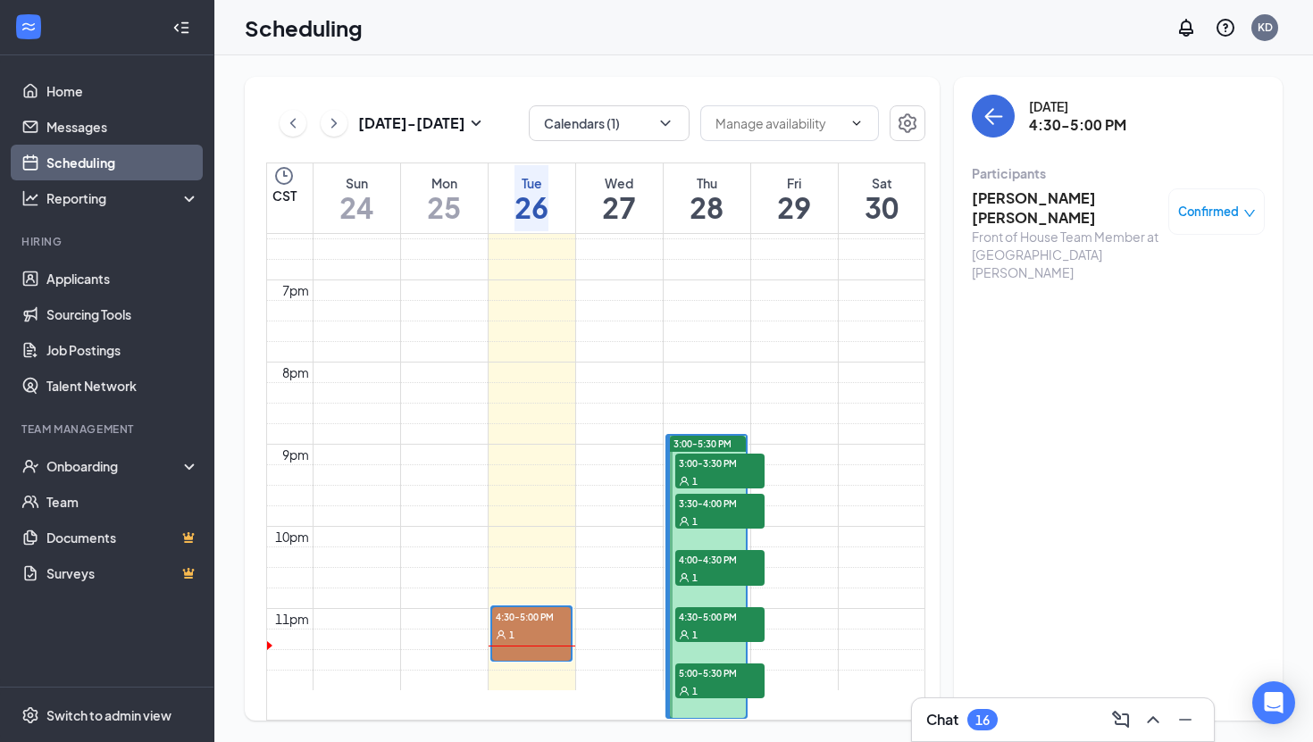
click at [1027, 207] on h3 "[PERSON_NAME] [PERSON_NAME]" at bounding box center [1065, 207] width 188 height 39
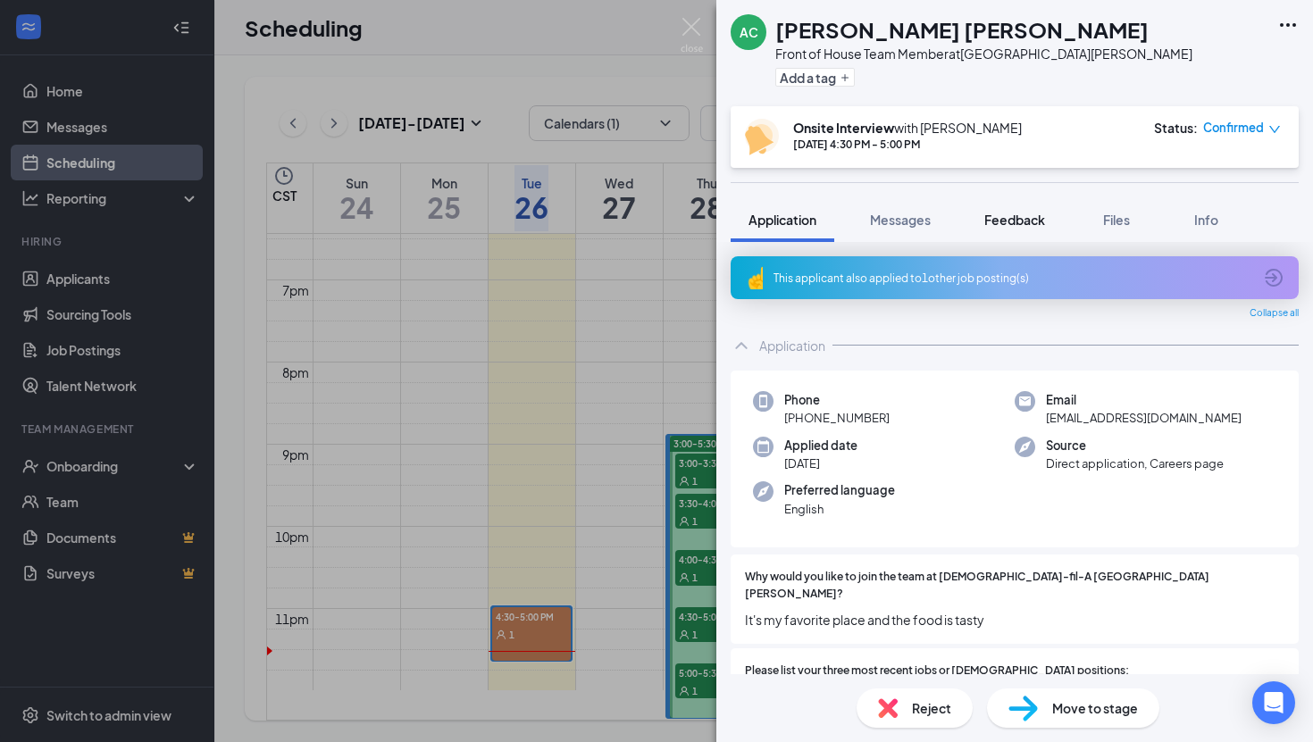
click at [1003, 219] on span "Feedback" at bounding box center [1014, 220] width 61 height 16
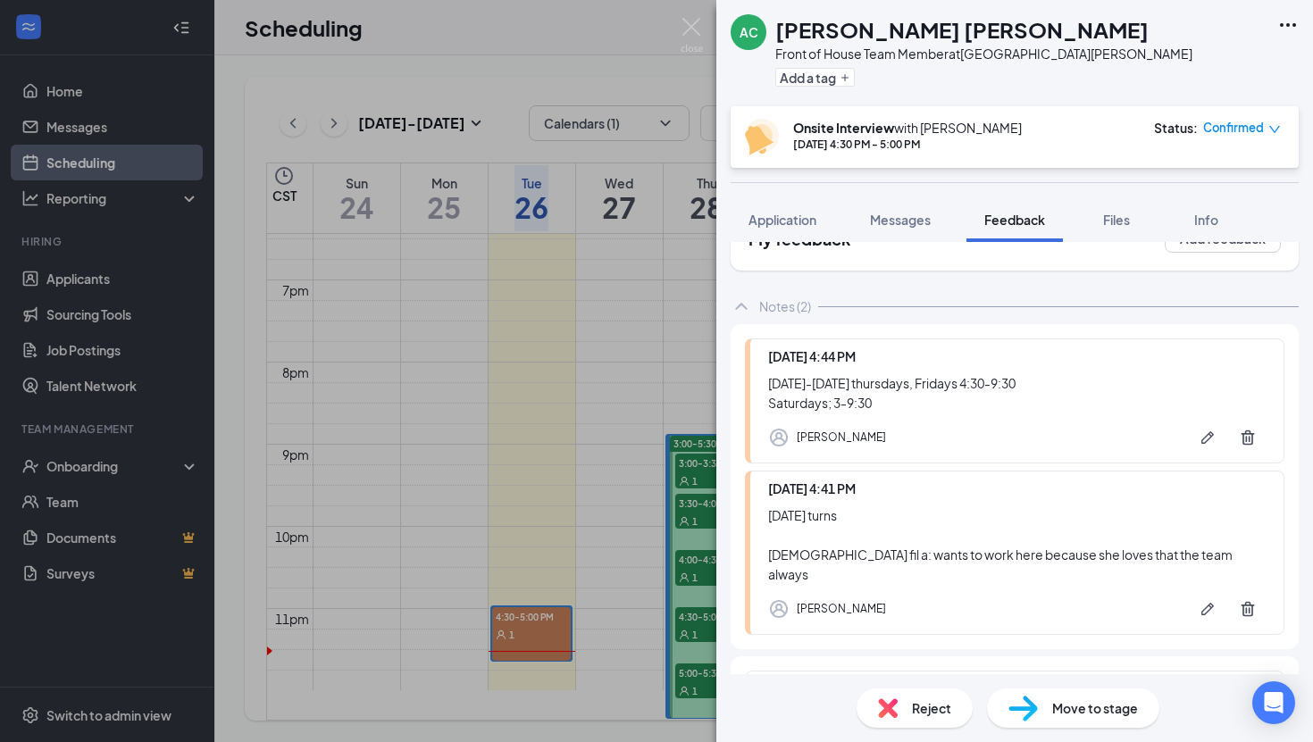
scroll to position [89, 0]
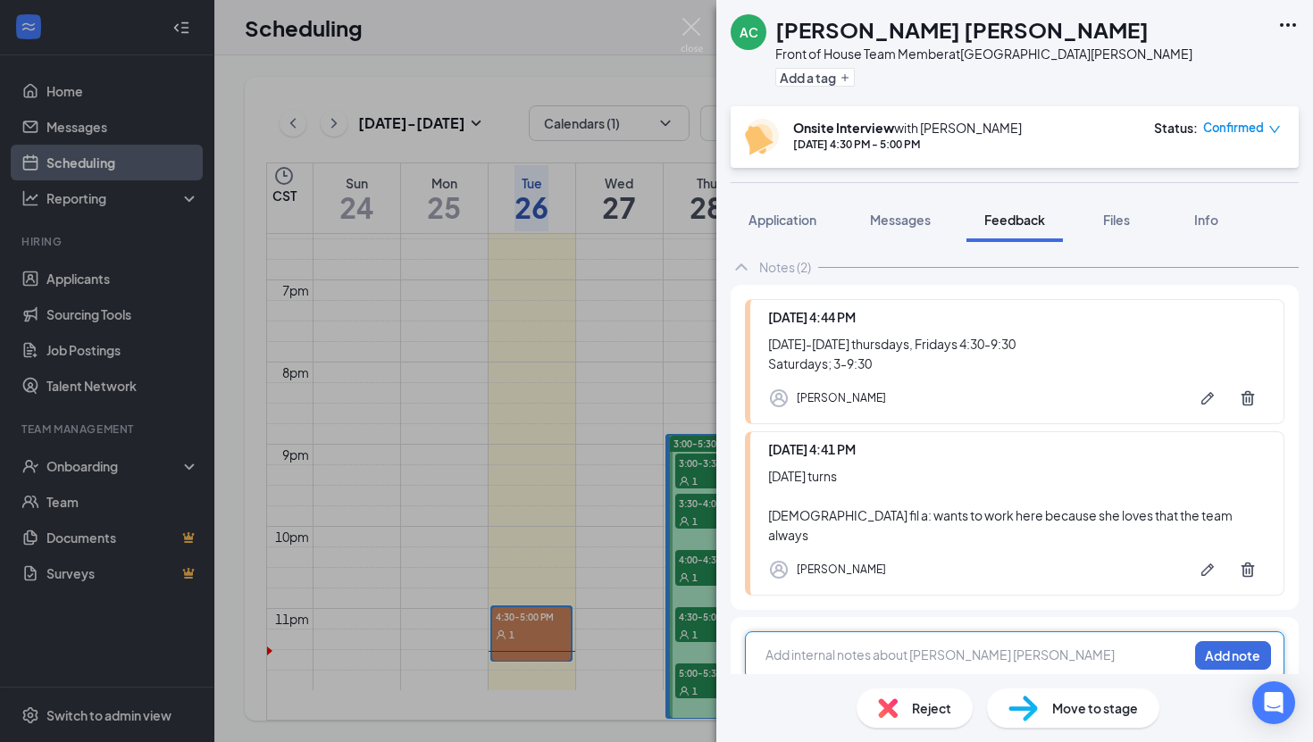
click at [966, 646] on div at bounding box center [976, 655] width 421 height 19
click at [1222, 641] on button "Add note" at bounding box center [1233, 655] width 76 height 29
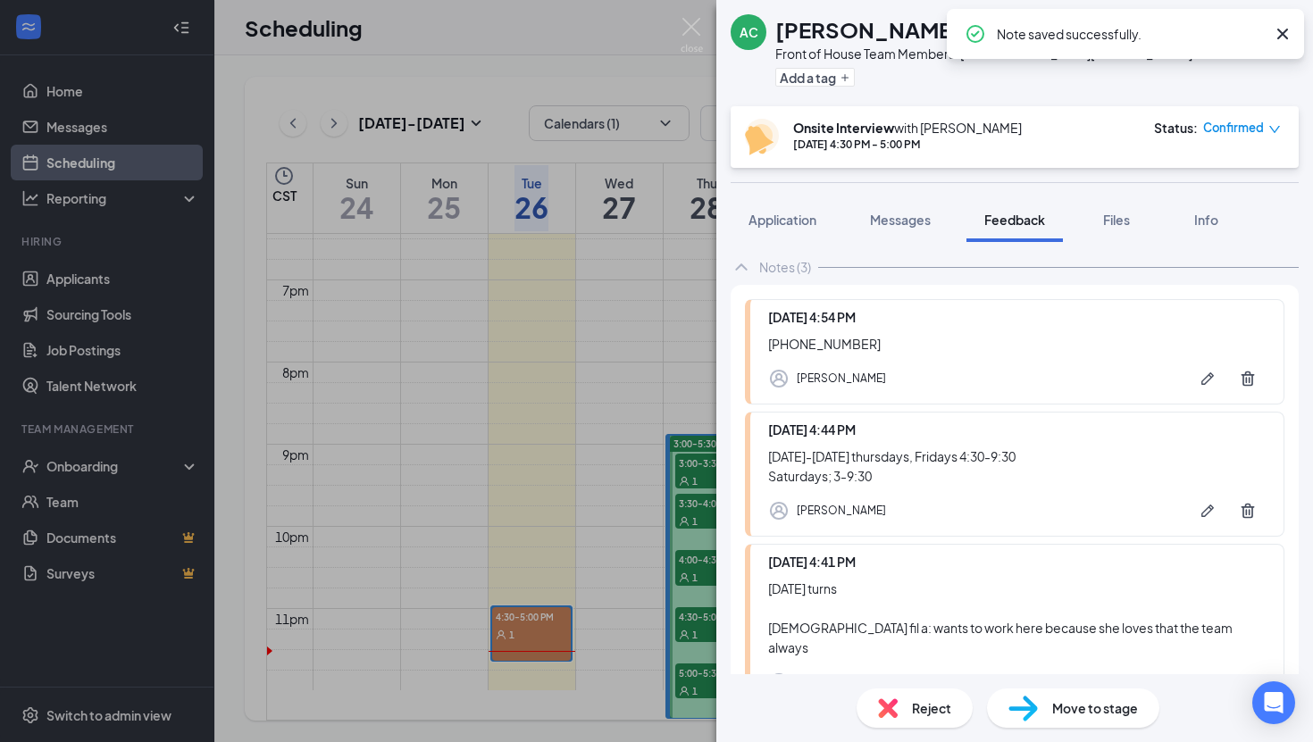
scroll to position [202, 0]
